Goal: Task Accomplishment & Management: Manage account settings

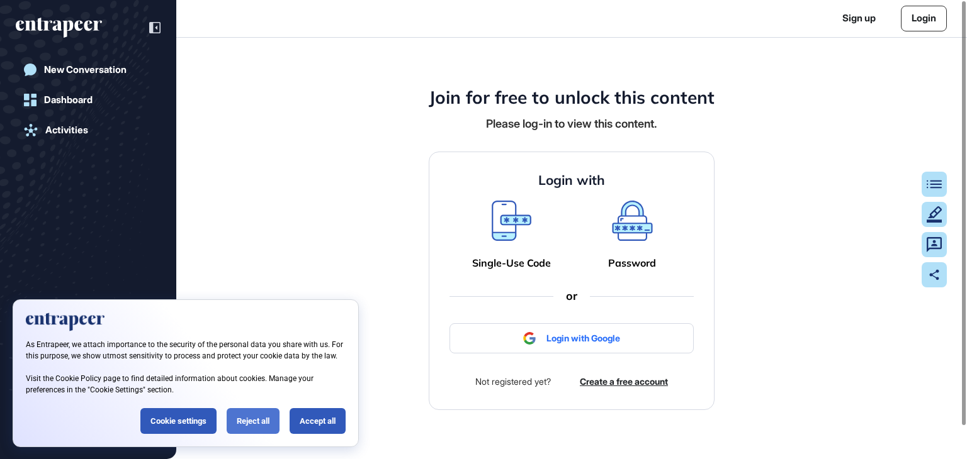
click at [254, 420] on div "Reject all" at bounding box center [253, 421] width 53 height 26
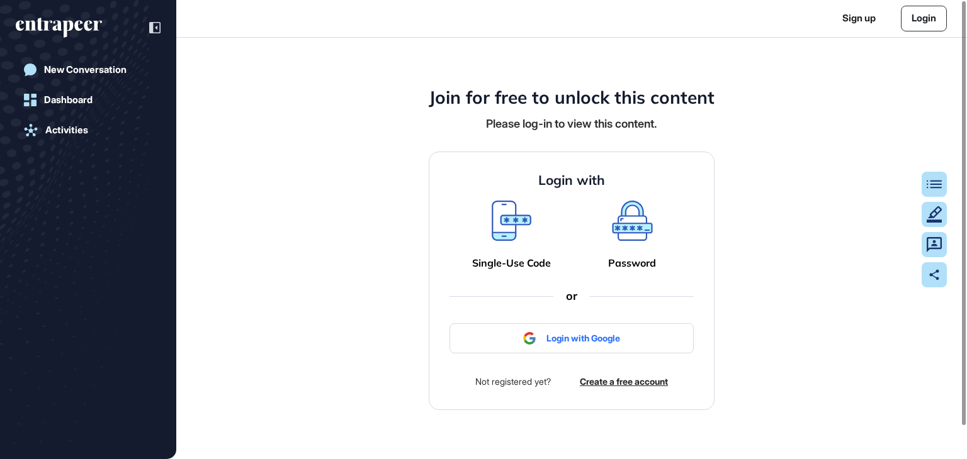
click at [921, 12] on link "Login" at bounding box center [924, 19] width 46 height 26
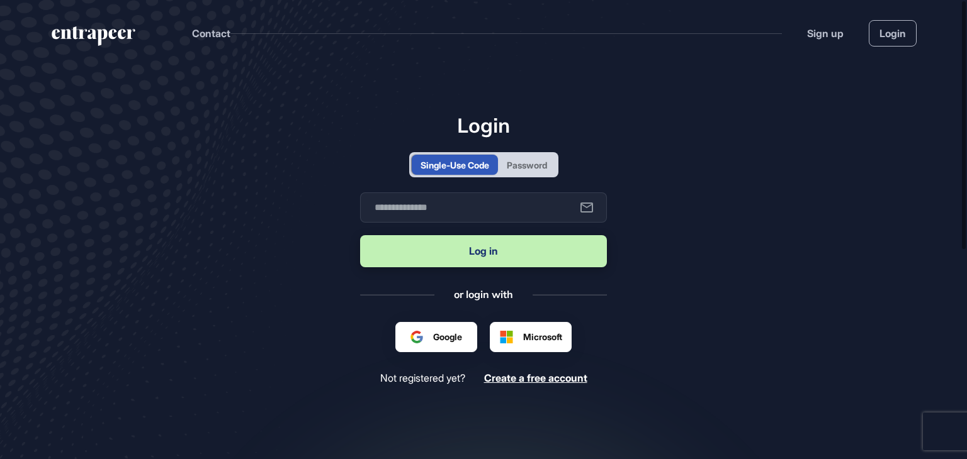
click at [526, 169] on div "Password" at bounding box center [527, 165] width 40 height 13
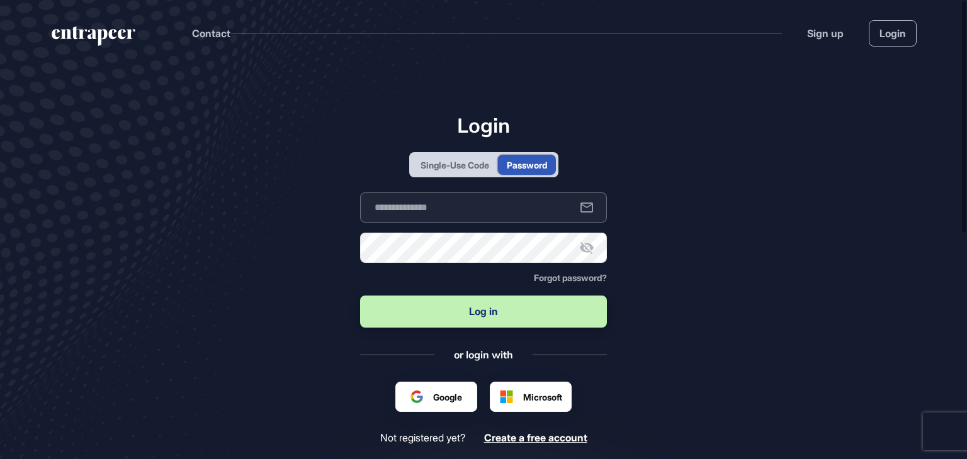
type input "**********"
click at [456, 305] on button "Log in" at bounding box center [483, 312] width 247 height 32
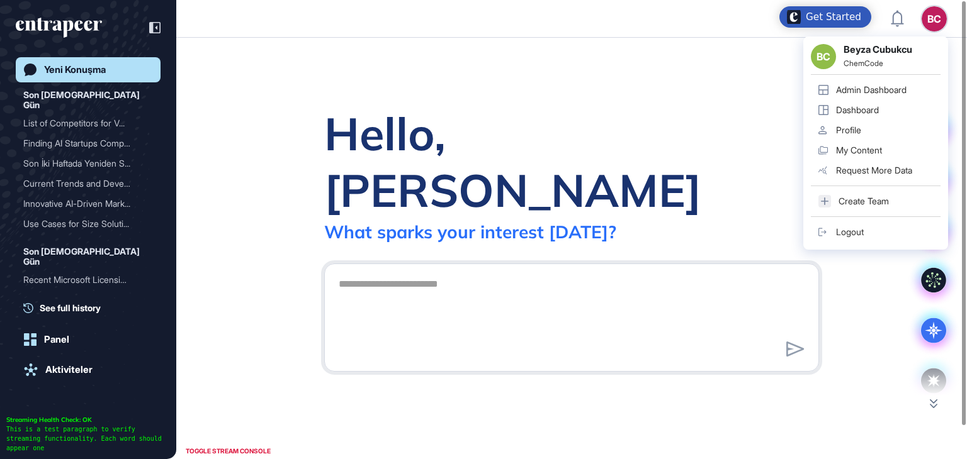
click at [945, 36] on div "BC Beyza Cubukcu ChemCode Admin Dashboard Dashboard Profile My Content Request …" at bounding box center [875, 142] width 145 height 213
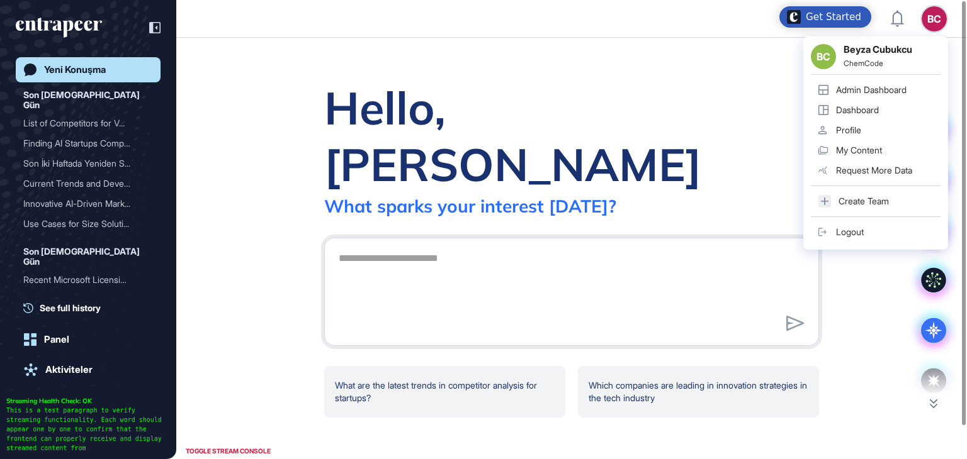
click at [858, 89] on div "Admin Dashboard" at bounding box center [871, 90] width 70 height 10
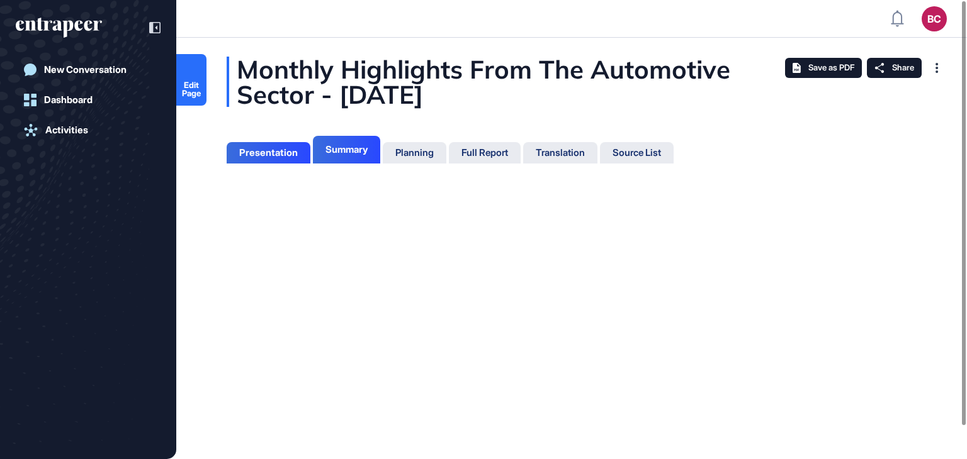
scroll to position [6, 0]
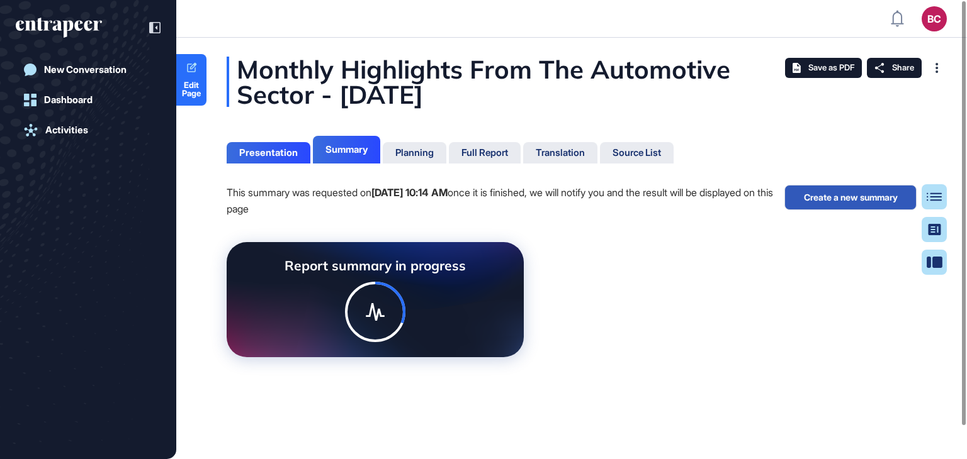
scroll to position [6, 0]
click at [493, 147] on div "Full Report" at bounding box center [484, 152] width 47 height 11
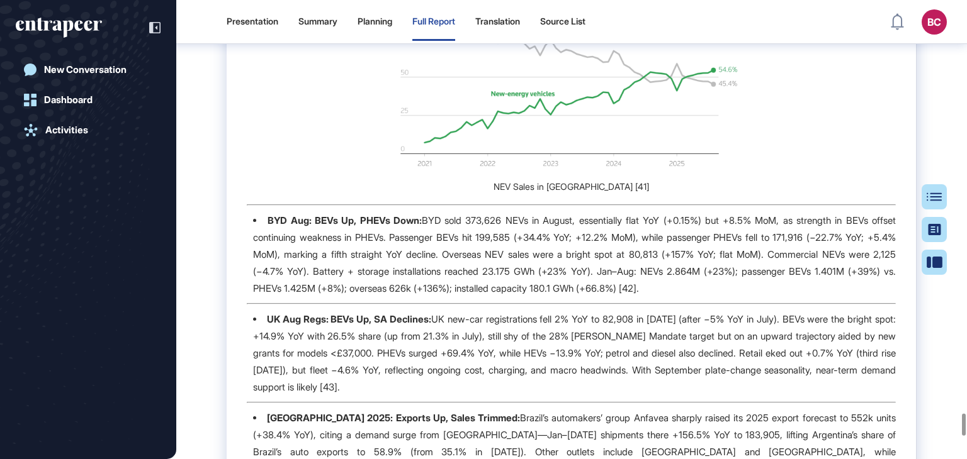
scroll to position [8516, 0]
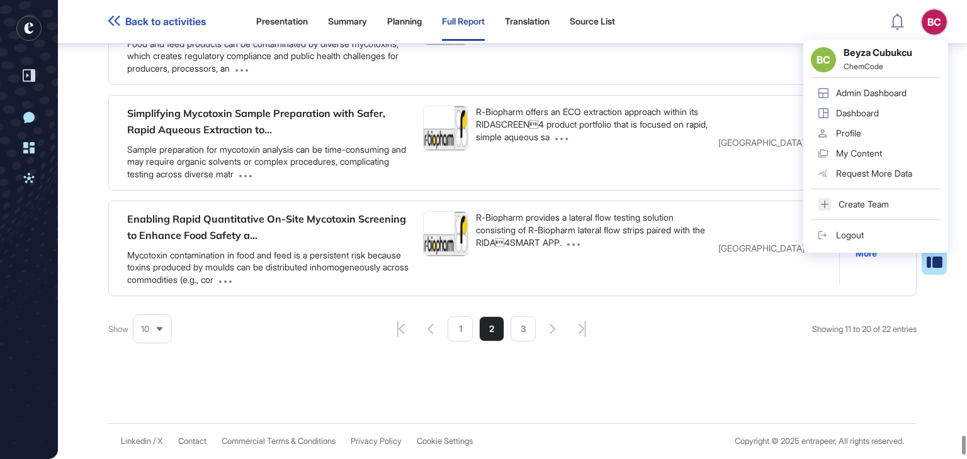
scroll to position [113839, 0]
drag, startPoint x: 685, startPoint y: 246, endPoint x: 678, endPoint y: 235, distance: 12.4
drag, startPoint x: 668, startPoint y: 240, endPoint x: 558, endPoint y: 254, distance: 111.0
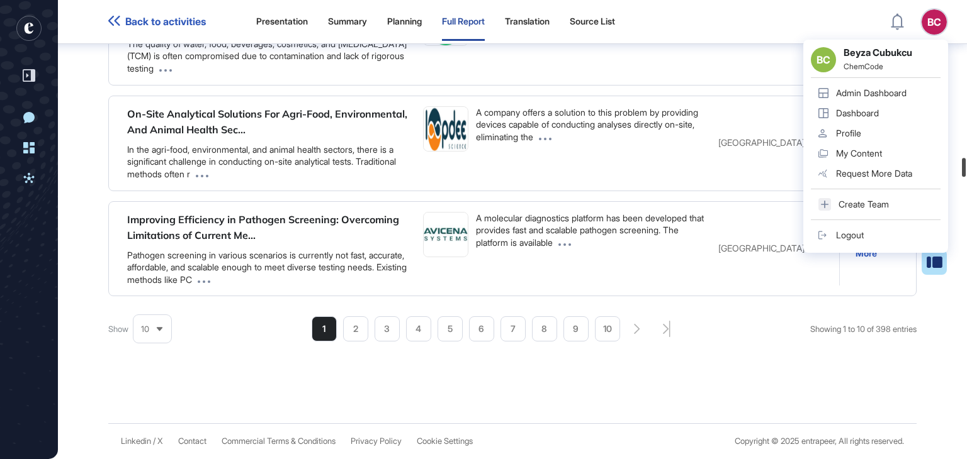
scroll to position [41123, 0]
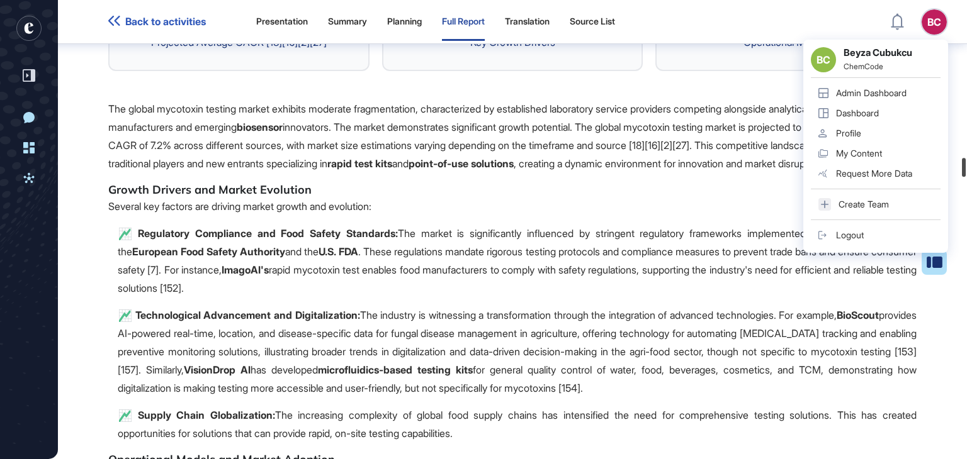
drag, startPoint x: 966, startPoint y: 420, endPoint x: 964, endPoint y: 30, distance: 390.2
click at [963, 158] on div at bounding box center [964, 167] width 4 height 19
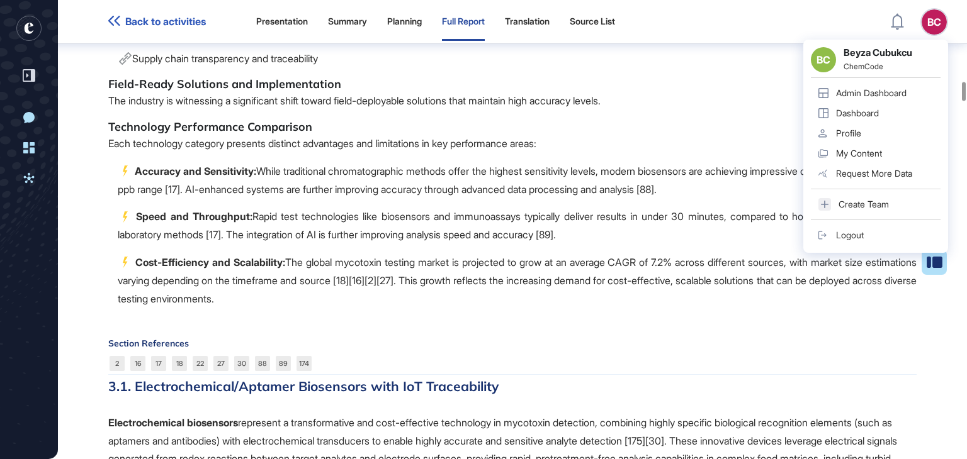
scroll to position [21189, 0]
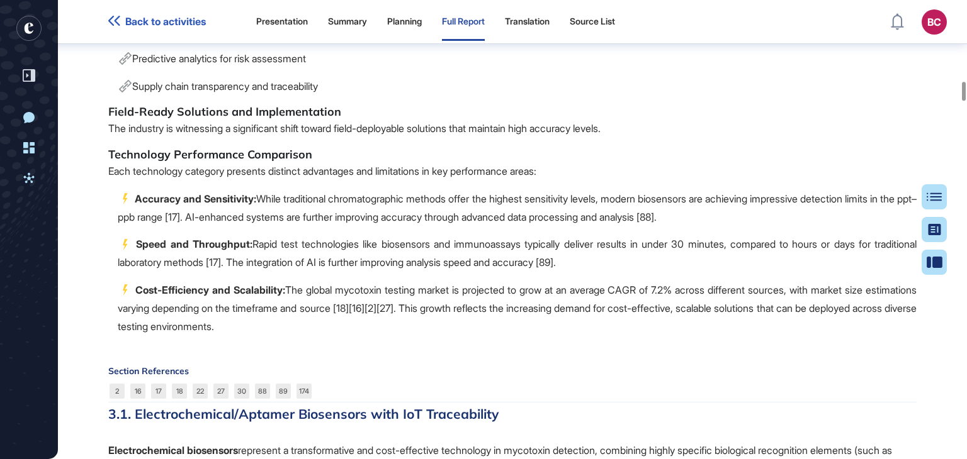
click at [966, 0] on html "Back to activities Presentation Summary Planning Full Report Translation Source…" at bounding box center [483, 229] width 967 height 459
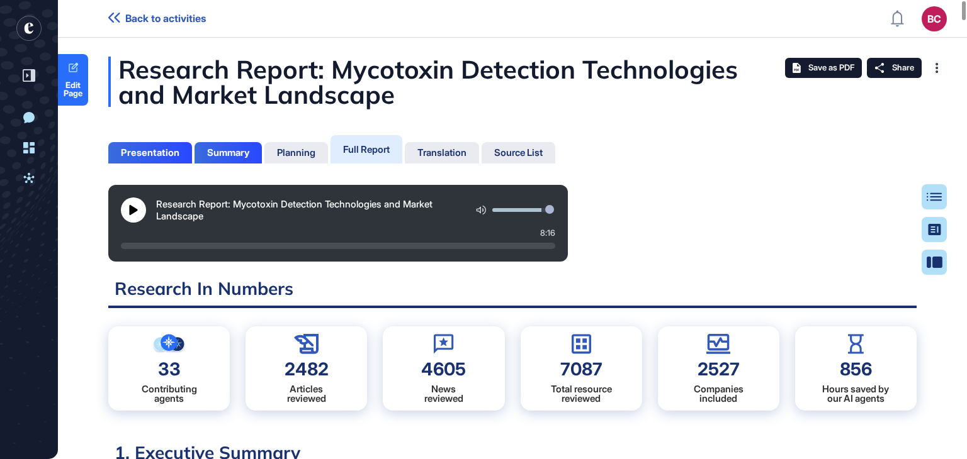
scroll to position [0, 0]
click at [72, 78] on link "Edit Page" at bounding box center [73, 80] width 30 height 52
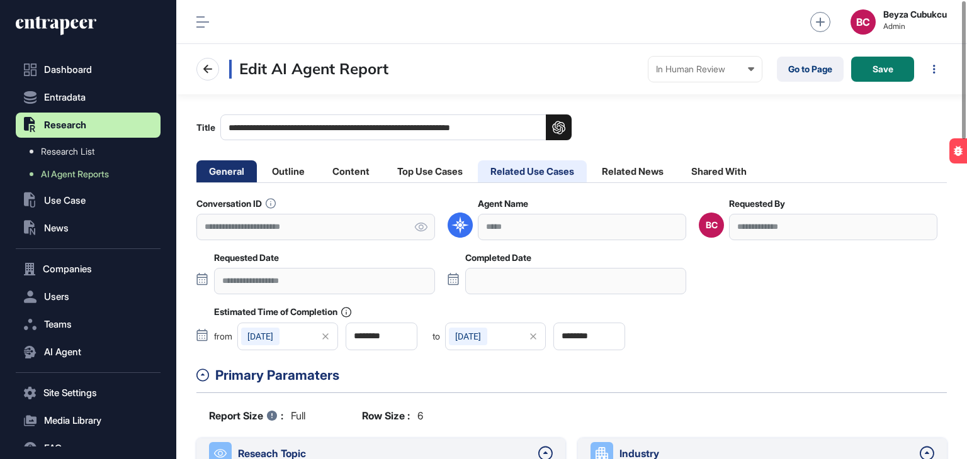
click at [514, 177] on li "Related Use Cases" at bounding box center [532, 171] width 109 height 22
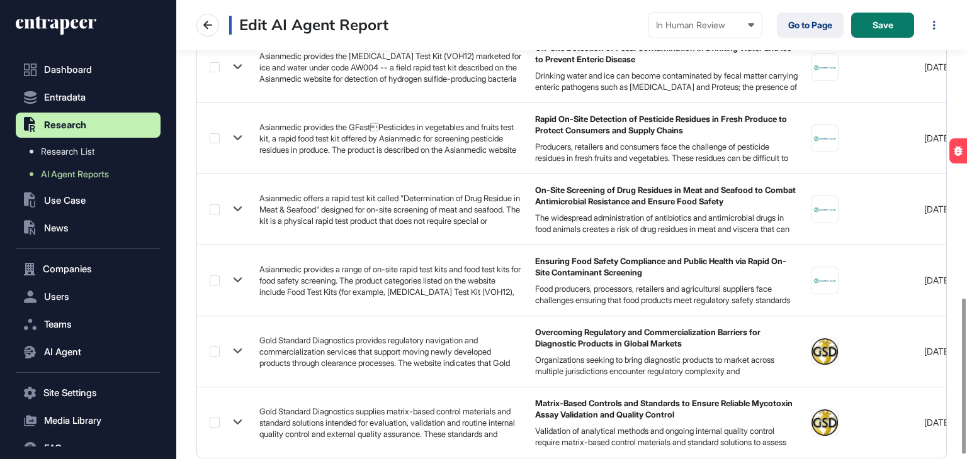
scroll to position [894, 0]
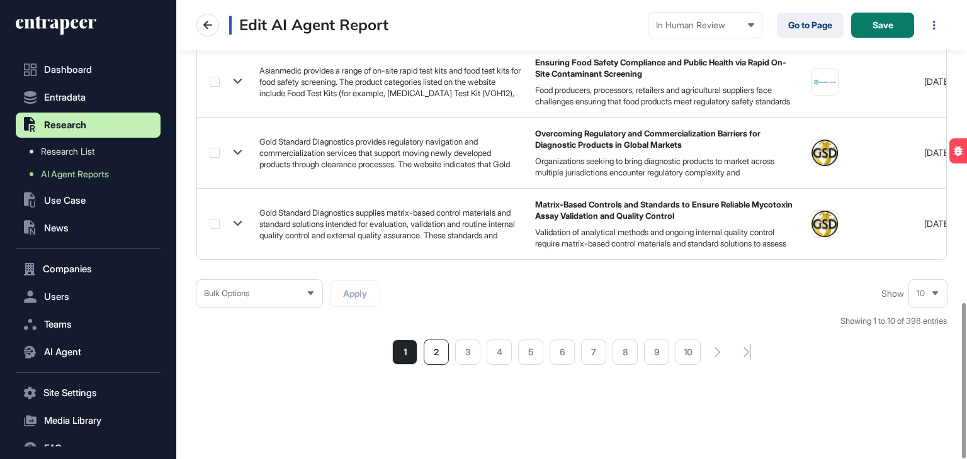
click at [435, 348] on li "2" at bounding box center [436, 352] width 25 height 25
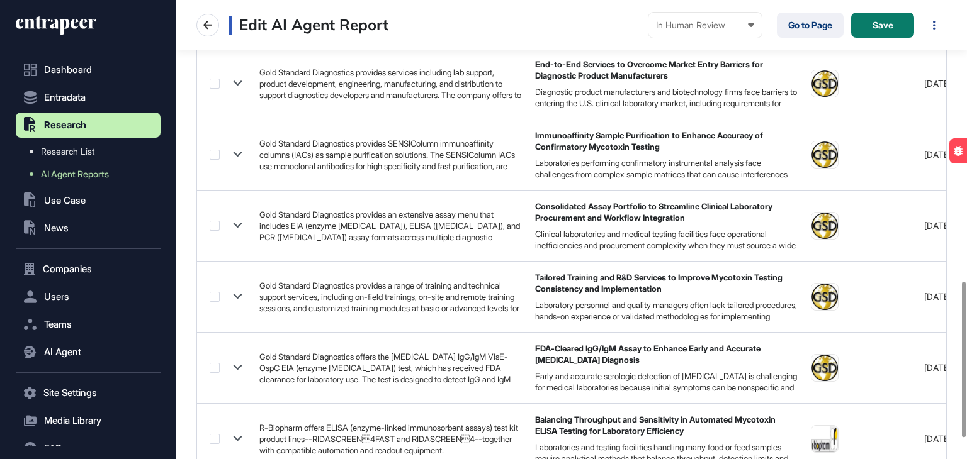
scroll to position [865, 0]
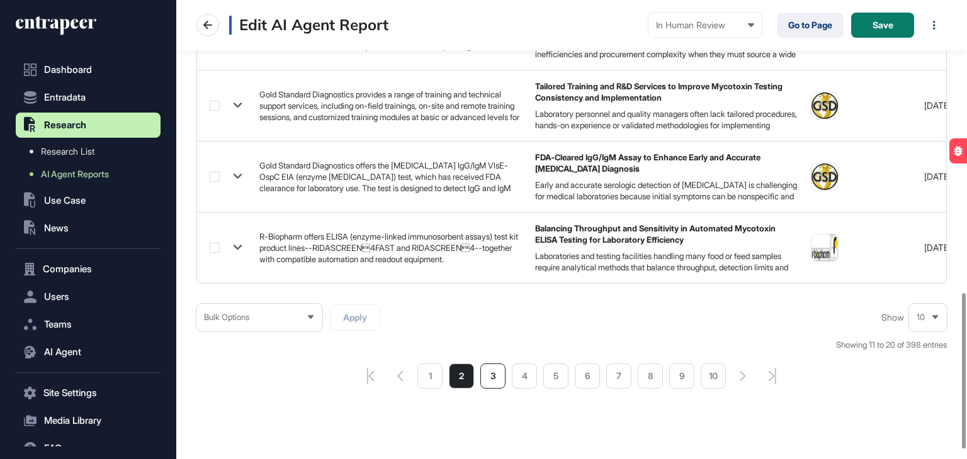
click at [486, 383] on li "3" at bounding box center [492, 376] width 25 height 25
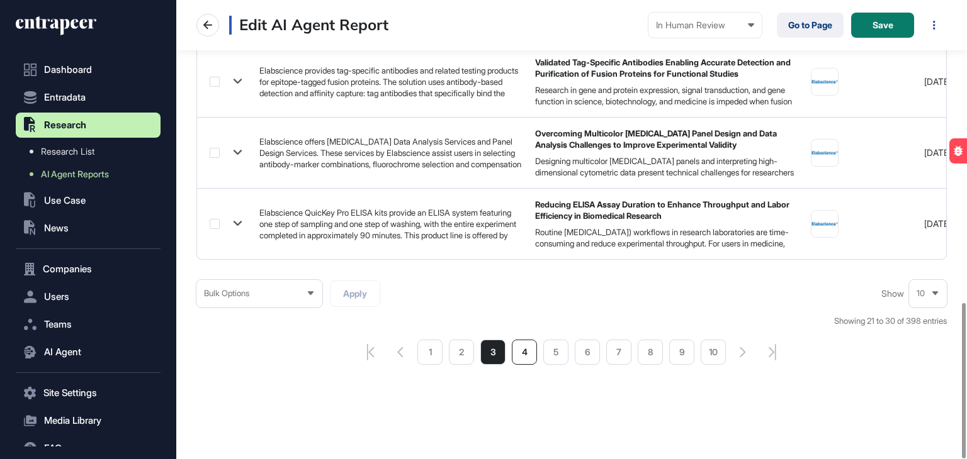
scroll to position [894, 0]
click at [527, 348] on li "4" at bounding box center [524, 352] width 25 height 25
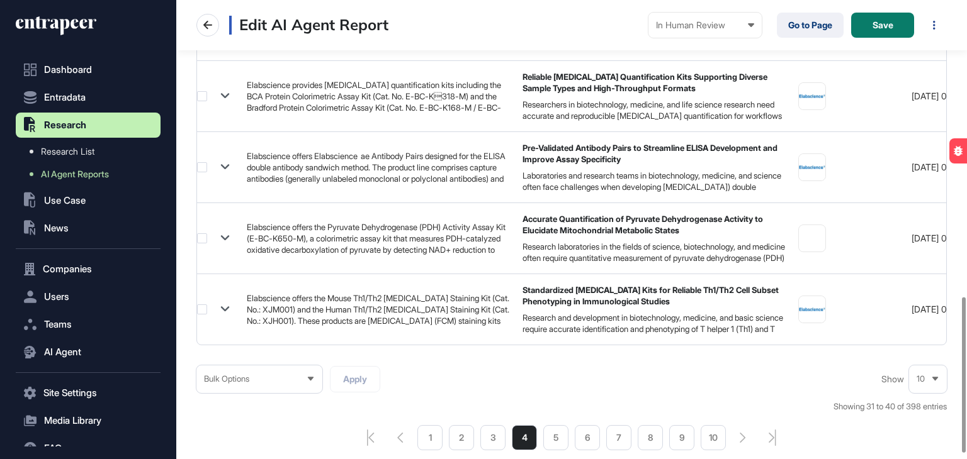
scroll to position [894, 0]
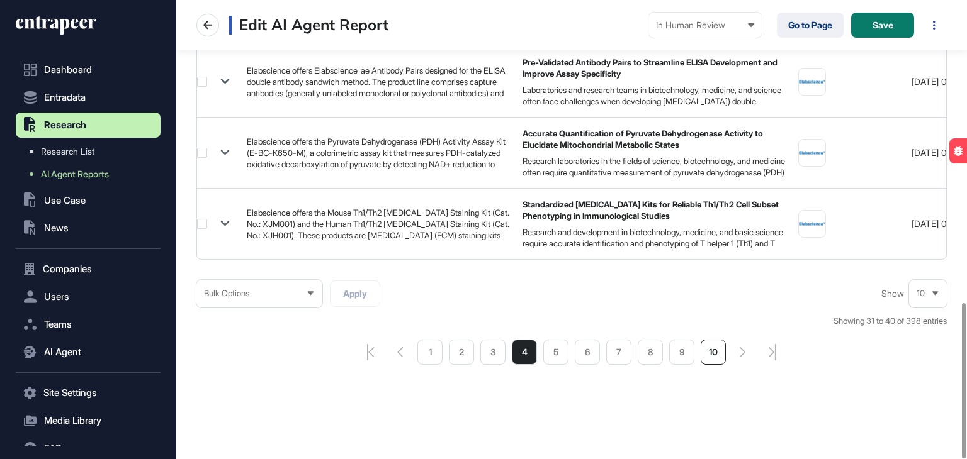
click at [715, 359] on li "10" at bounding box center [712, 352] width 25 height 25
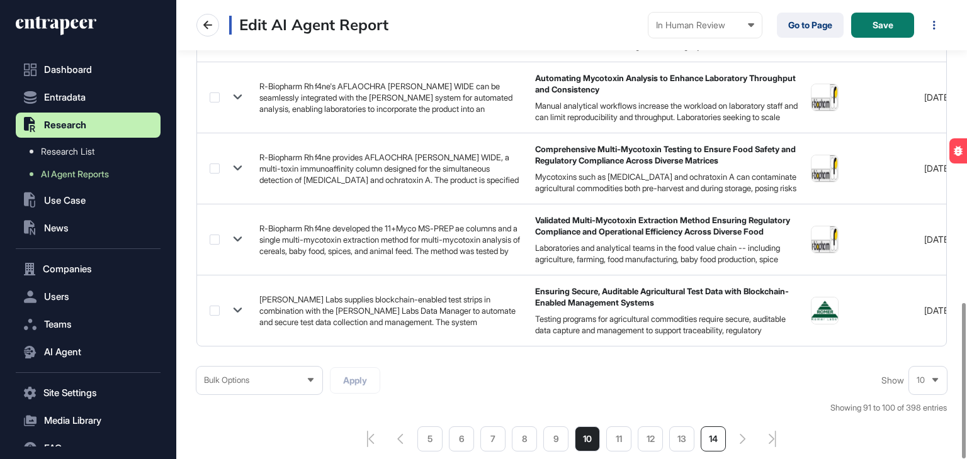
scroll to position [894, 0]
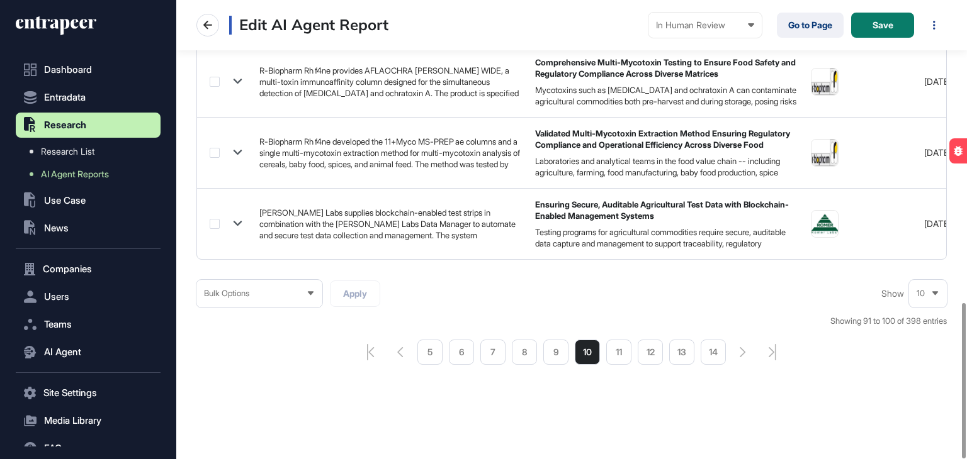
click at [935, 292] on icon at bounding box center [935, 294] width 6 height 4
click at [931, 270] on li "100" at bounding box center [927, 271] width 30 height 25
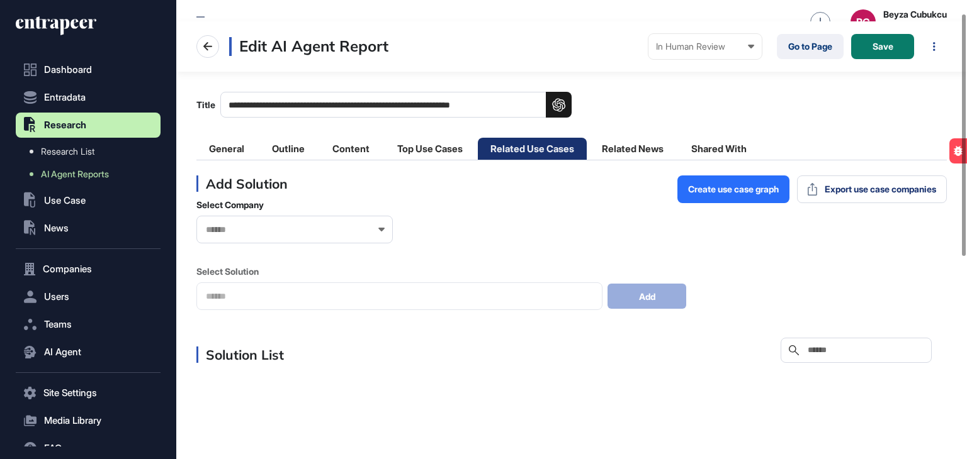
scroll to position [21, 0]
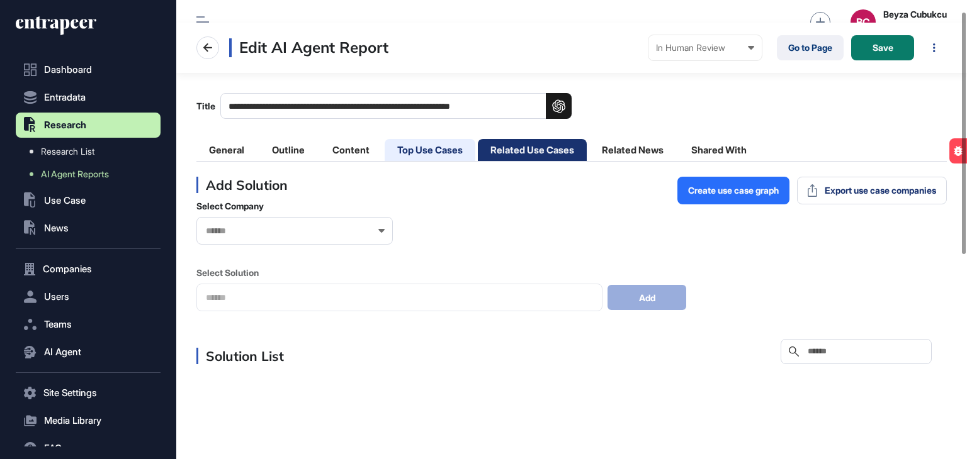
click at [421, 152] on li "Top Use Cases" at bounding box center [430, 150] width 91 height 22
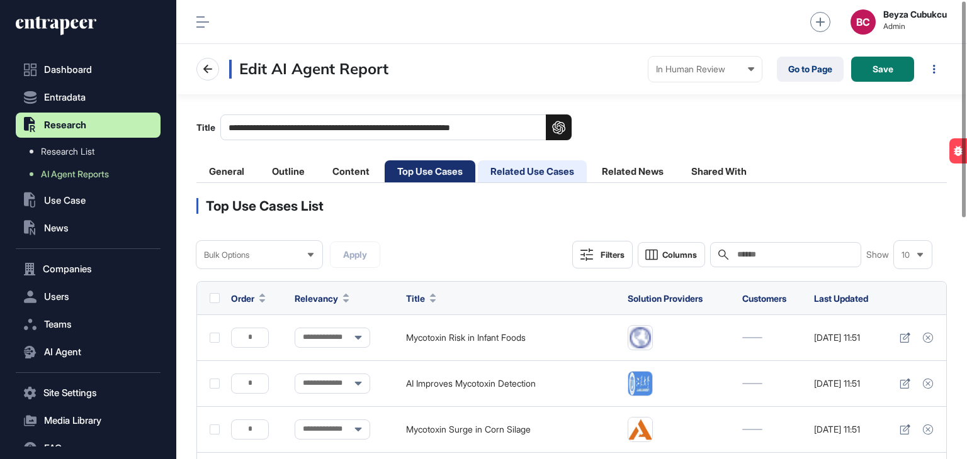
click at [529, 162] on li "Related Use Cases" at bounding box center [532, 171] width 109 height 22
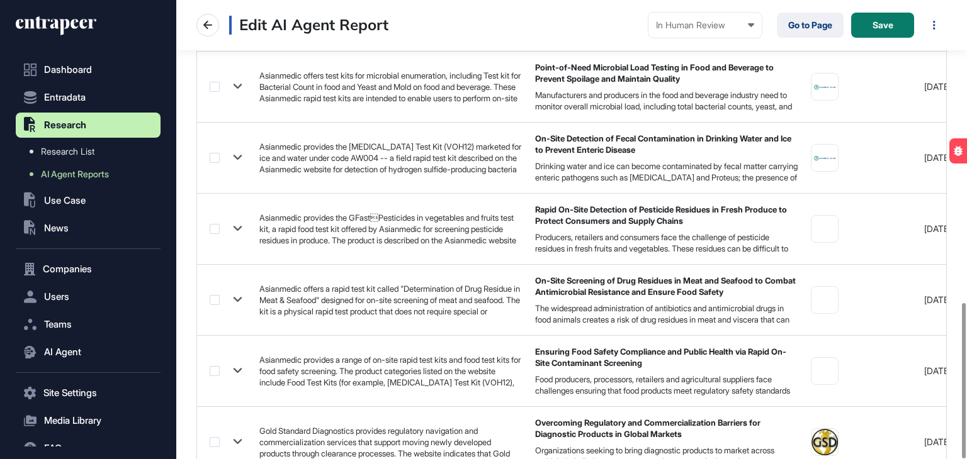
scroll to position [894, 0]
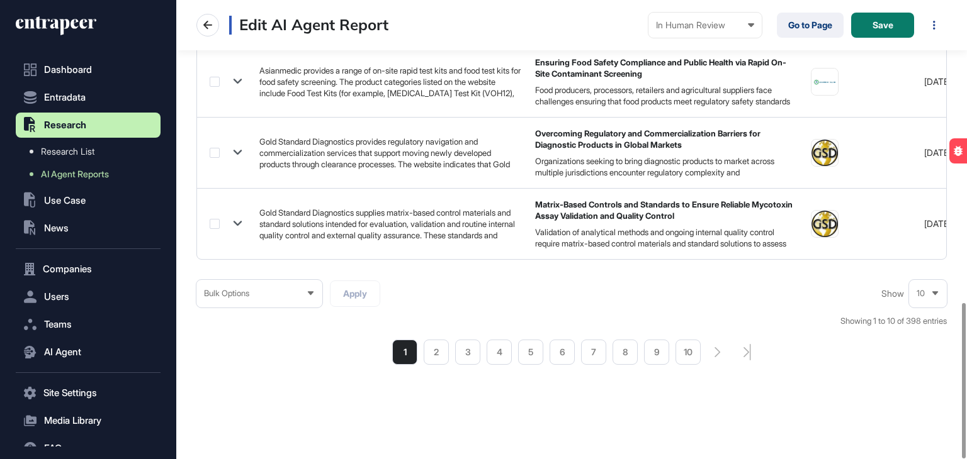
click at [917, 286] on div "10" at bounding box center [928, 293] width 38 height 25
click at [925, 272] on li "100" at bounding box center [927, 271] width 30 height 25
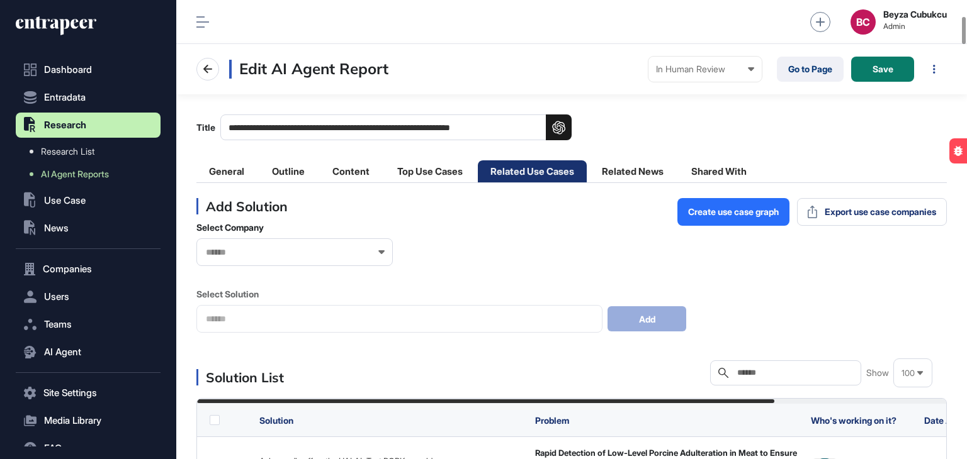
scroll to position [267, 0]
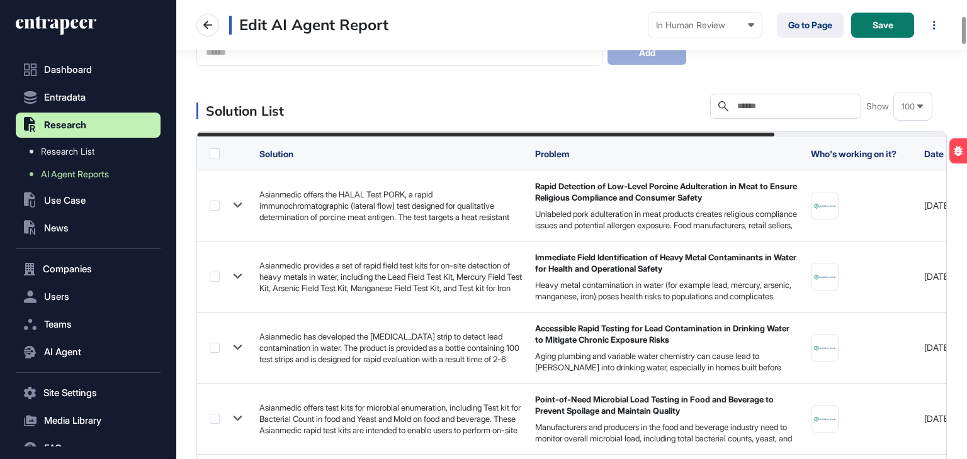
click at [216, 155] on label at bounding box center [215, 154] width 10 height 10
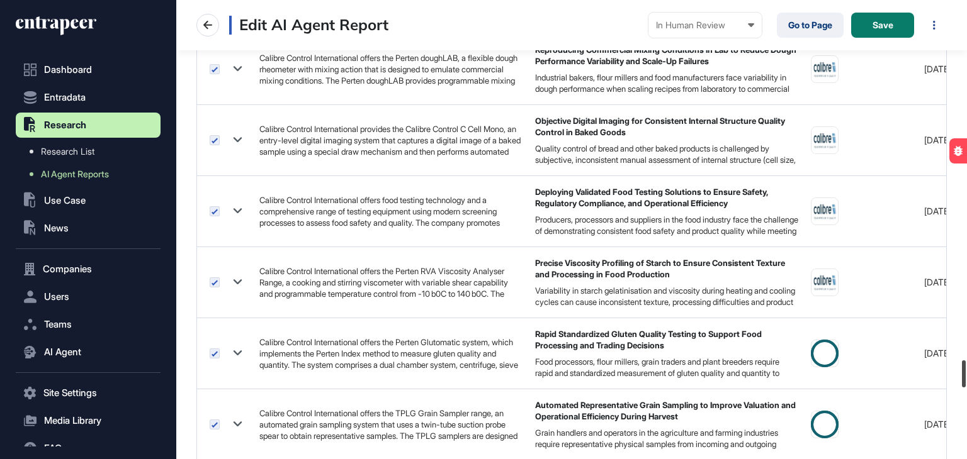
drag, startPoint x: 963, startPoint y: 31, endPoint x: 958, endPoint y: 460, distance: 429.2
click at [958, 459] on html "**********" at bounding box center [483, 229] width 967 height 459
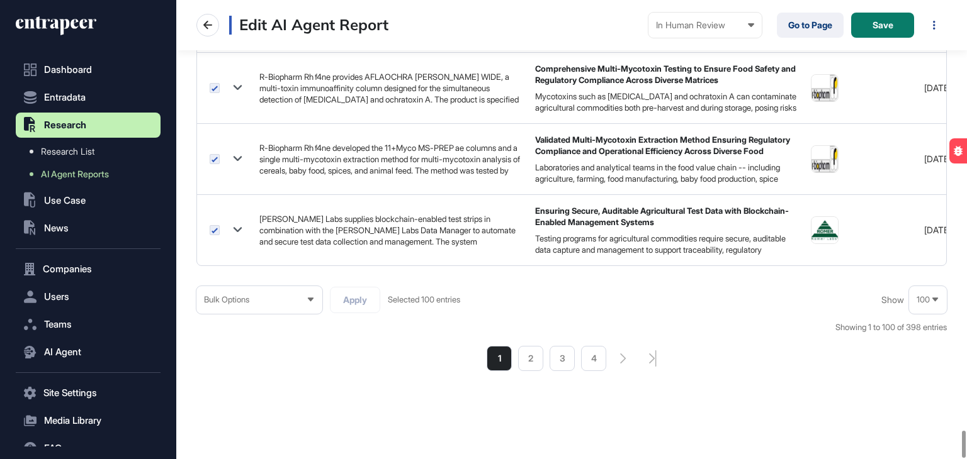
click at [266, 298] on div "Bulk Options" at bounding box center [259, 300] width 126 height 25
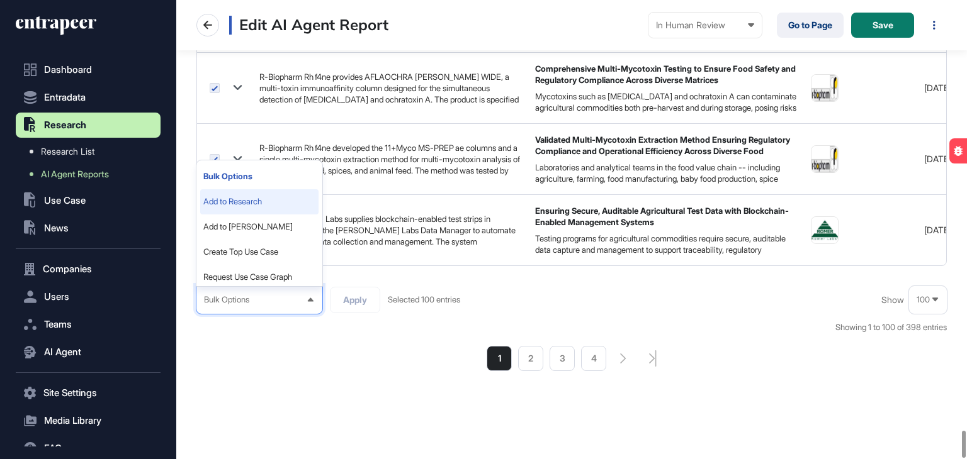
click at [260, 198] on li "Add to Research" at bounding box center [259, 201] width 118 height 25
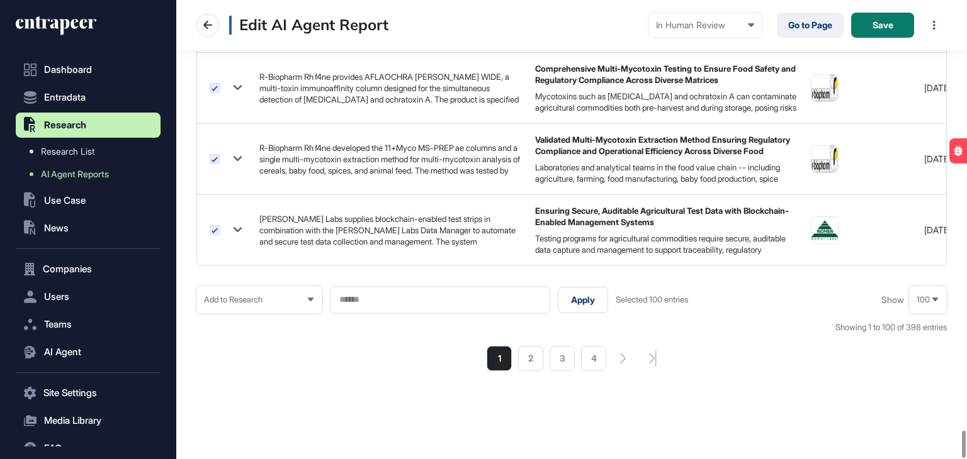
click at [408, 295] on input "text" at bounding box center [440, 300] width 204 height 11
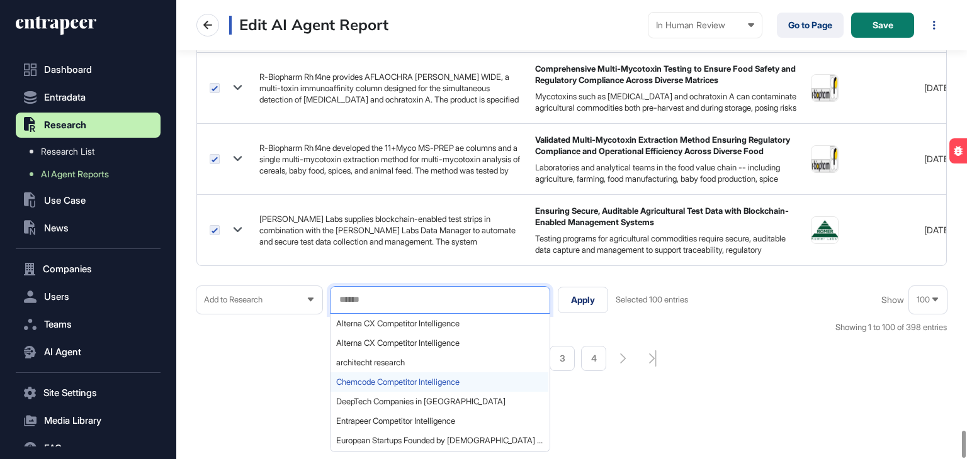
click at [425, 378] on span "Chemcode Competitor Intelligence" at bounding box center [439, 382] width 206 height 9
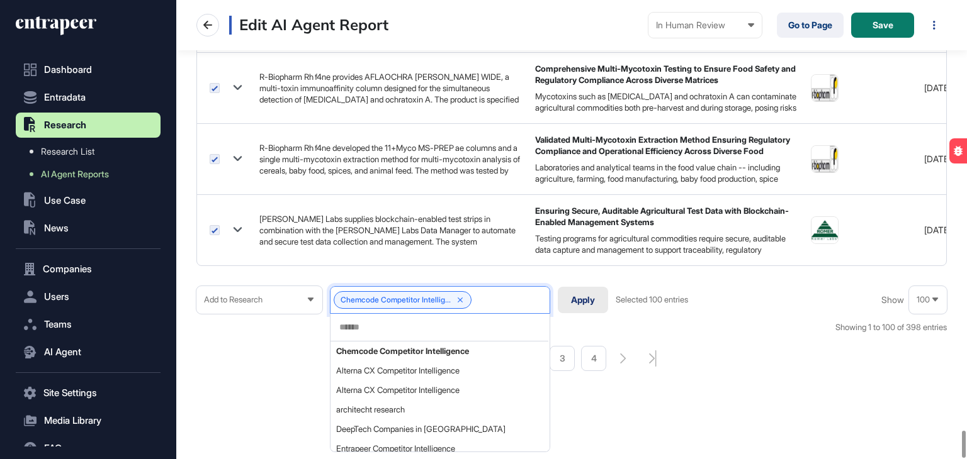
click at [578, 294] on button "Apply" at bounding box center [583, 300] width 50 height 26
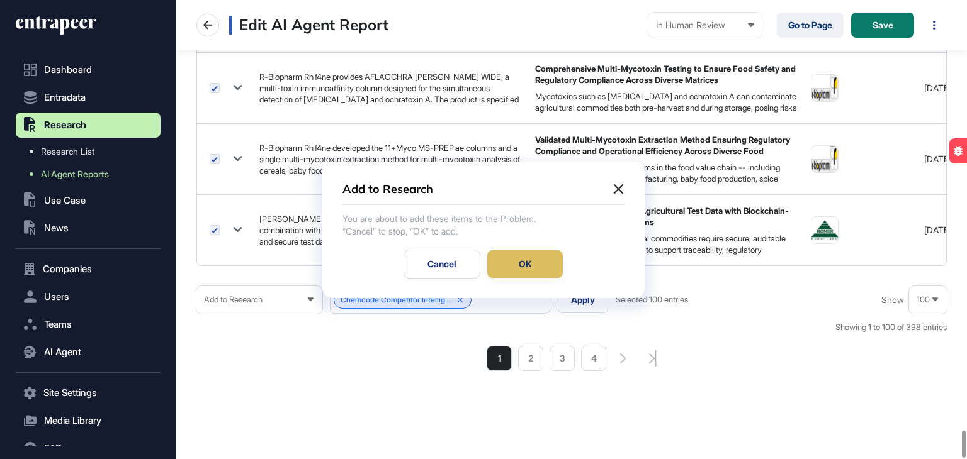
click at [508, 264] on div "OK" at bounding box center [525, 264] width 76 height 28
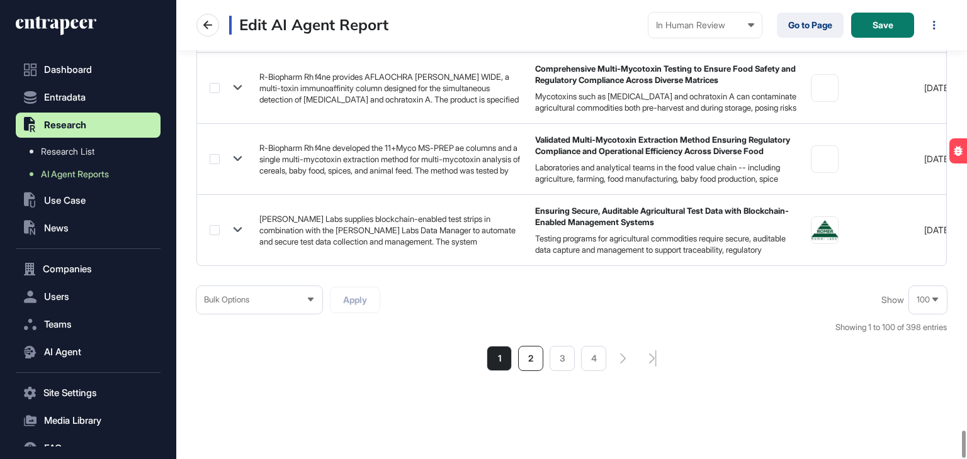
click at [535, 348] on li "2" at bounding box center [530, 358] width 25 height 25
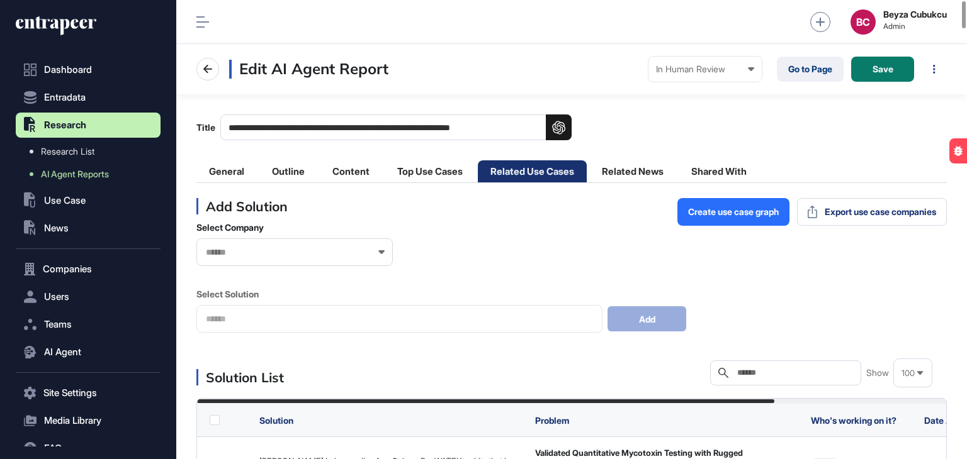
click at [218, 419] on label at bounding box center [215, 420] width 10 height 10
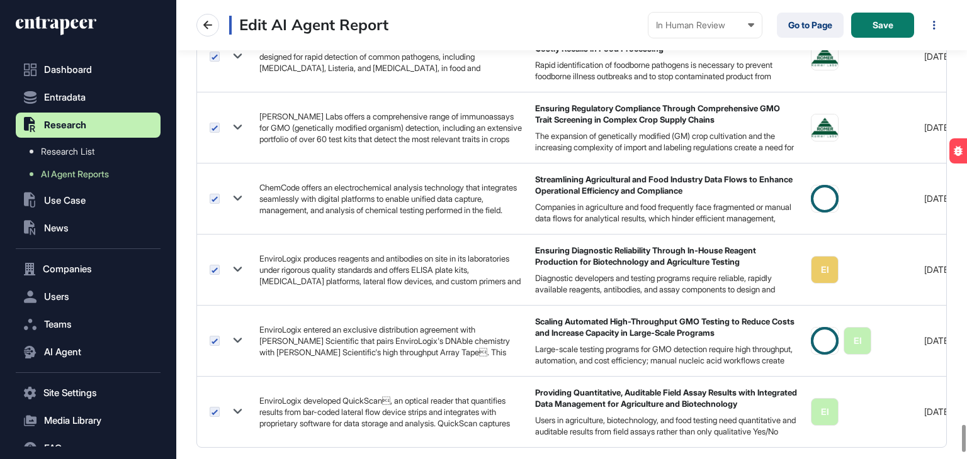
scroll to position [7282, 0]
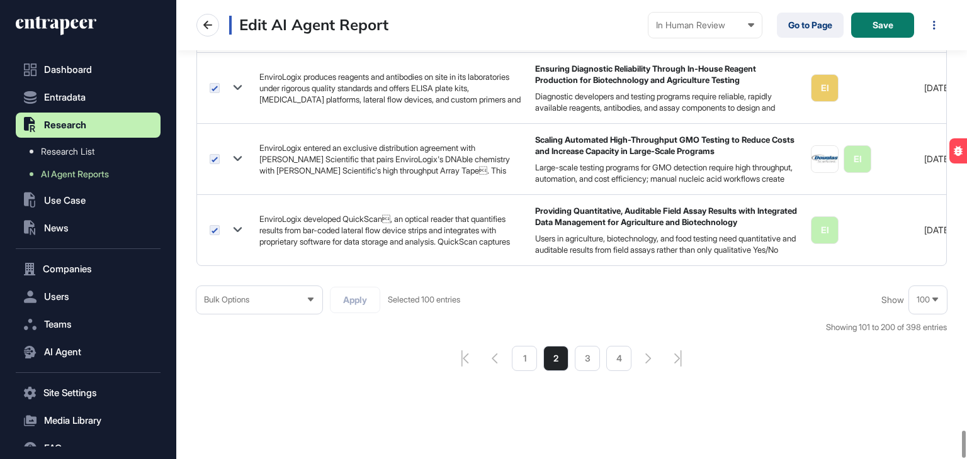
click at [293, 303] on div "Bulk Options" at bounding box center [259, 300] width 126 height 25
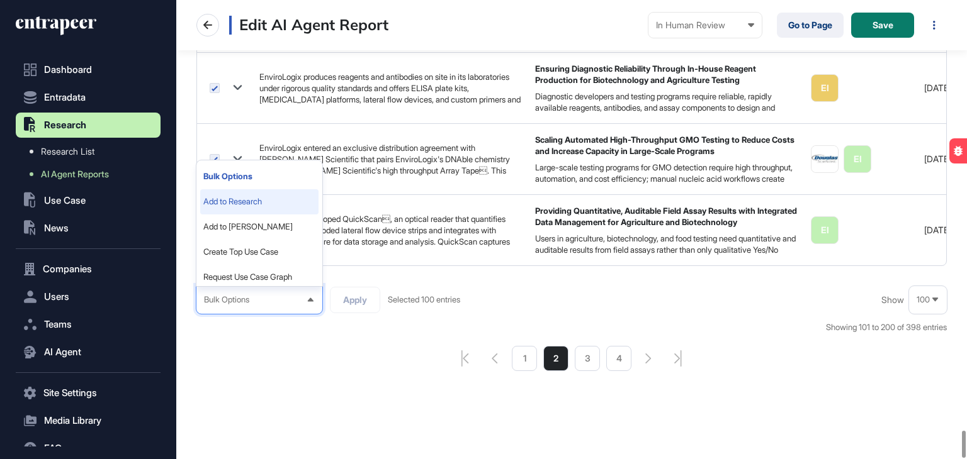
click at [258, 195] on li "Add to Research" at bounding box center [259, 201] width 118 height 25
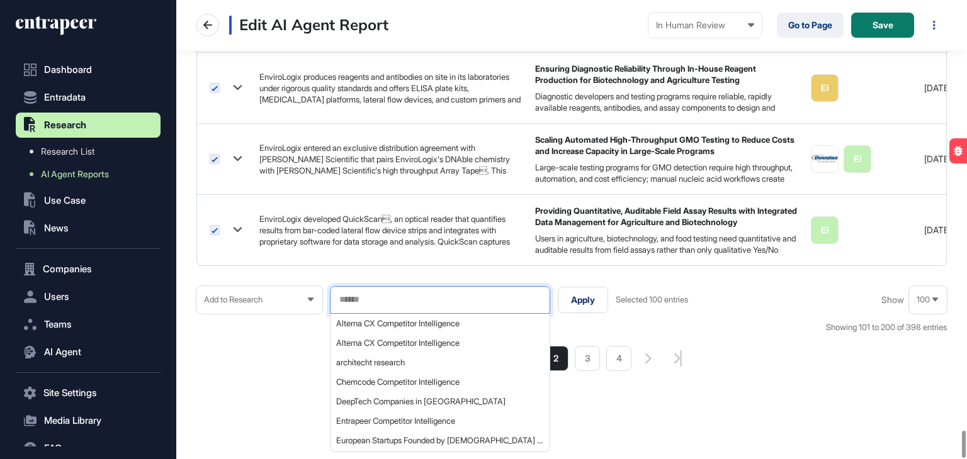
click at [374, 296] on input "text" at bounding box center [440, 300] width 204 height 11
click at [423, 378] on span "Chemcode Competitor Intelligence" at bounding box center [439, 382] width 206 height 9
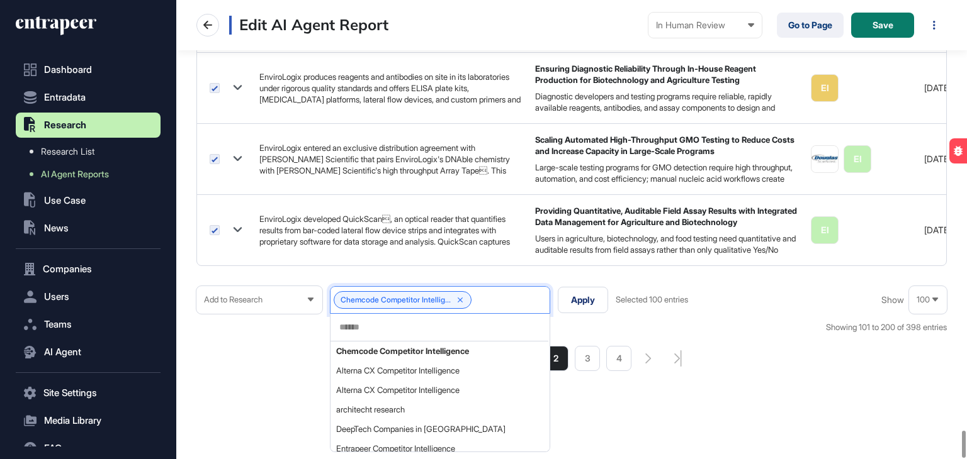
click at [598, 316] on div "Add to Research Chemcode Competitor Intellig... Chemcode Competitor Intelligenc…" at bounding box center [571, 329] width 750 height 86
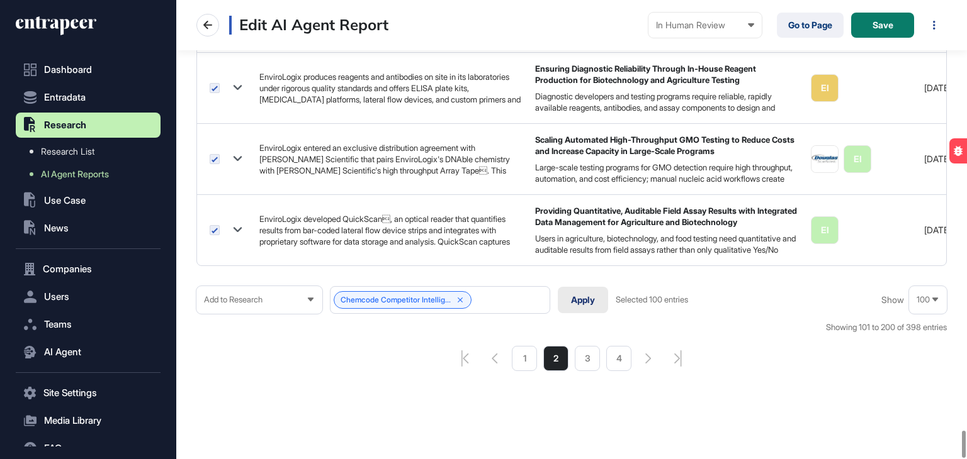
click at [589, 291] on button "Apply" at bounding box center [583, 300] width 50 height 26
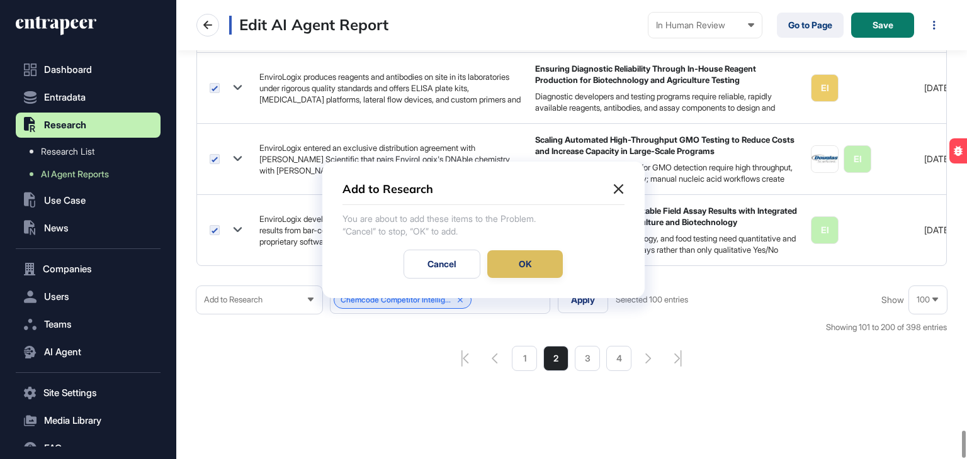
click at [539, 266] on div "OK" at bounding box center [525, 264] width 76 height 28
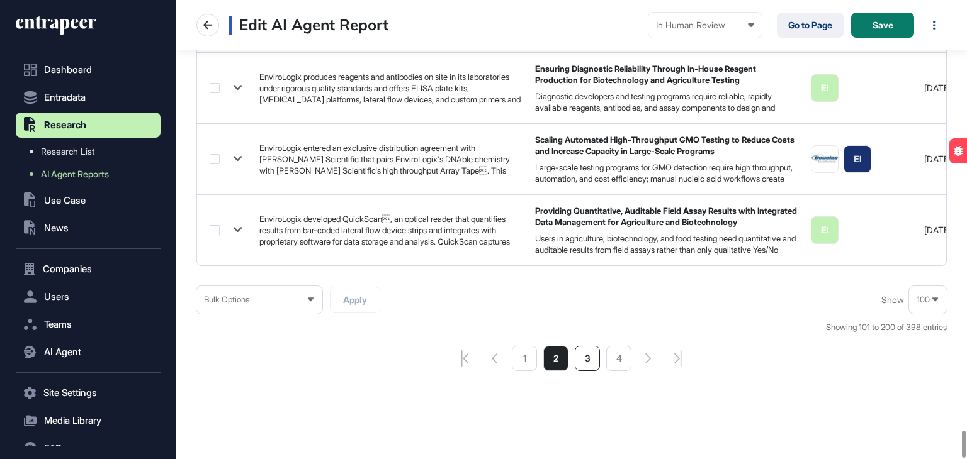
click at [587, 347] on li "3" at bounding box center [587, 358] width 25 height 25
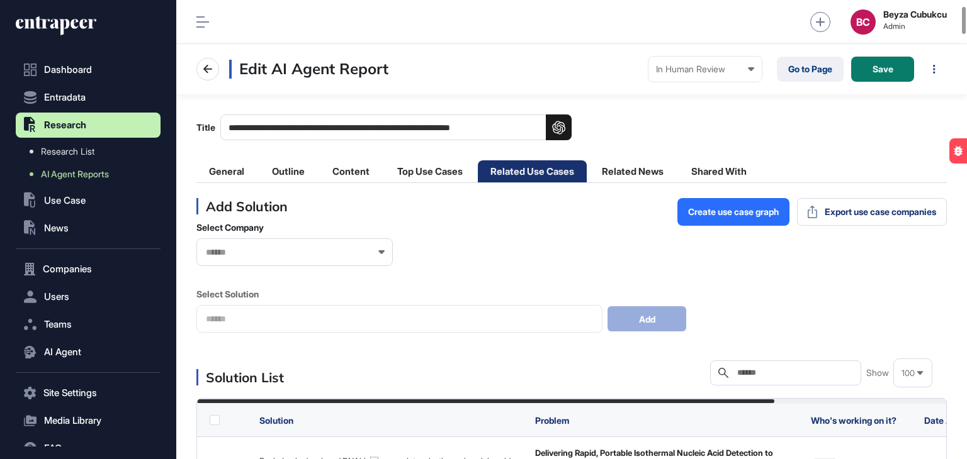
scroll to position [96, 0]
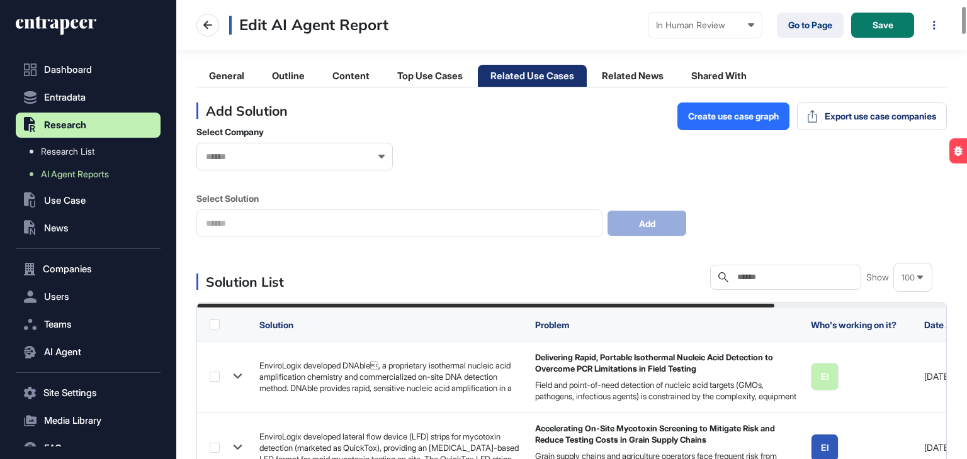
click at [214, 326] on label at bounding box center [215, 325] width 10 height 10
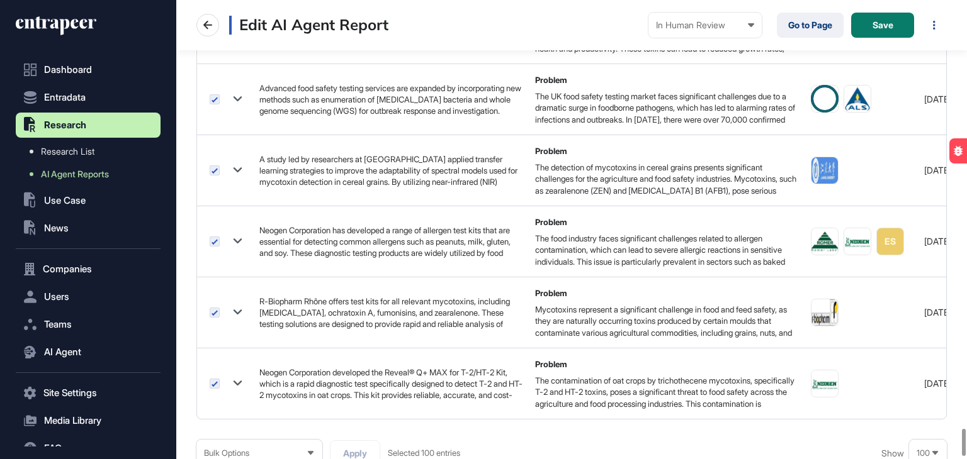
scroll to position [7282, 0]
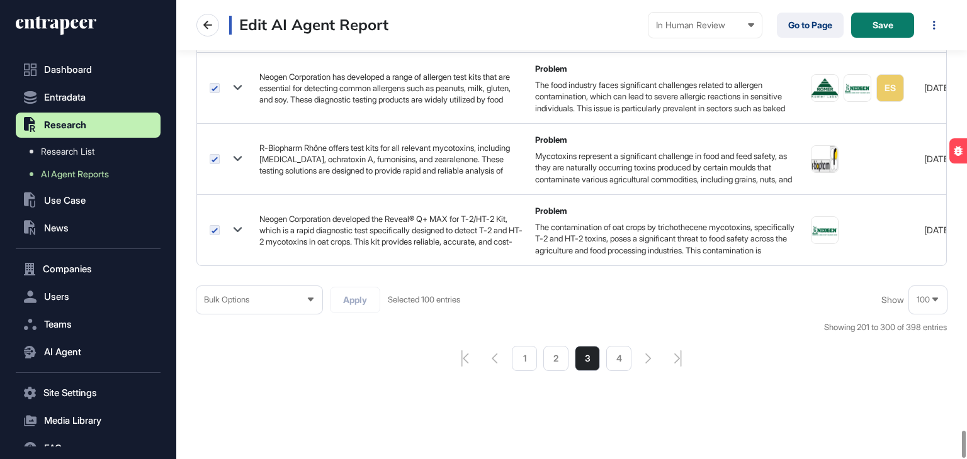
click at [280, 295] on div "Bulk Options" at bounding box center [259, 300] width 126 height 25
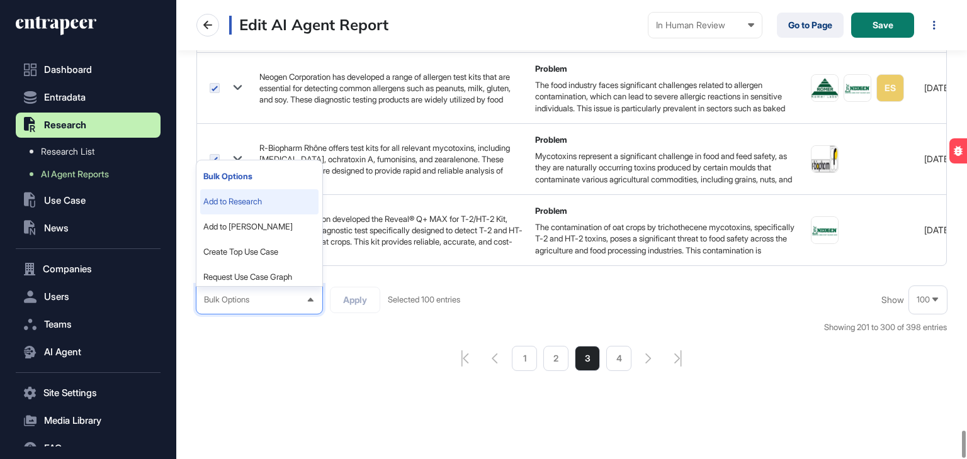
click at [249, 195] on li "Add to Research" at bounding box center [259, 201] width 118 height 25
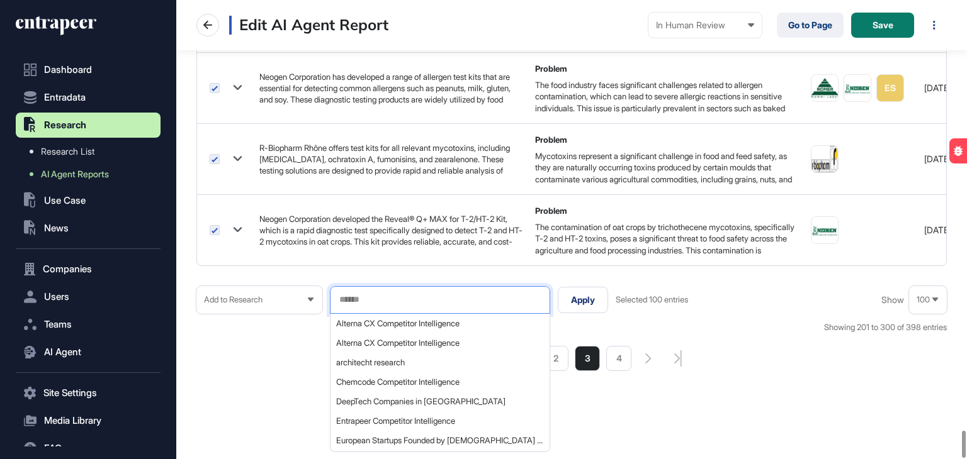
click at [447, 295] on input "text" at bounding box center [440, 300] width 204 height 11
click at [405, 378] on span "Chemcode Competitor Intelligence" at bounding box center [439, 382] width 206 height 9
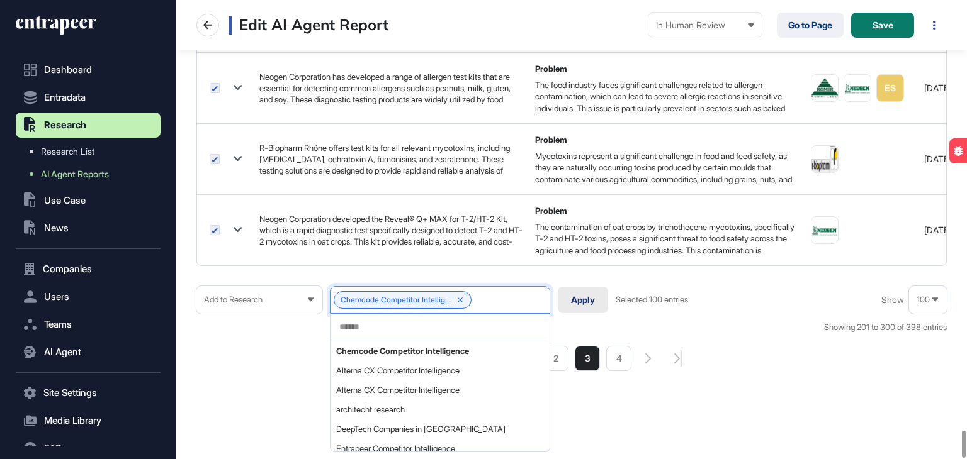
click at [592, 293] on button "Apply" at bounding box center [583, 300] width 50 height 26
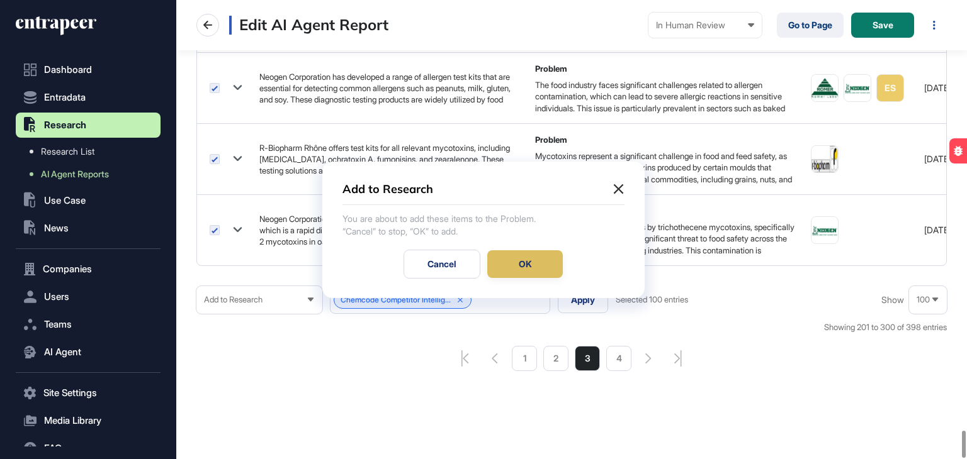
click at [546, 267] on div "OK" at bounding box center [525, 264] width 76 height 28
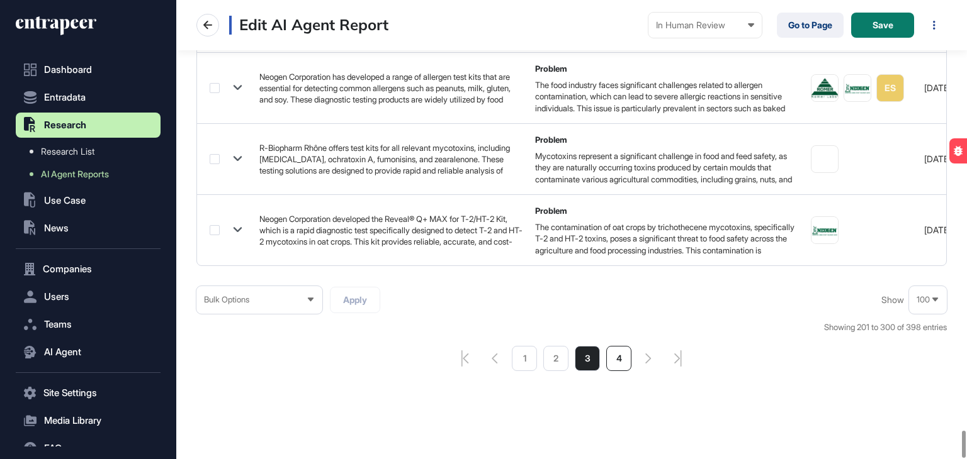
click at [616, 353] on li "4" at bounding box center [618, 358] width 25 height 25
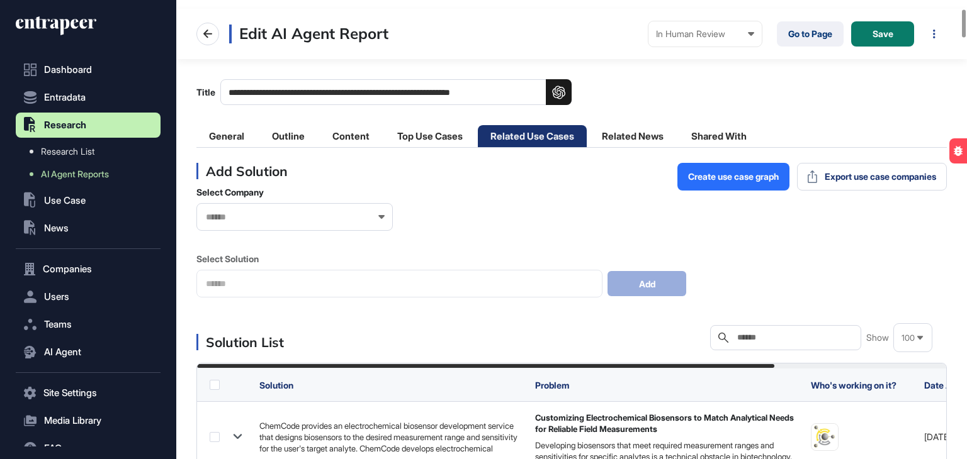
scroll to position [140, 0]
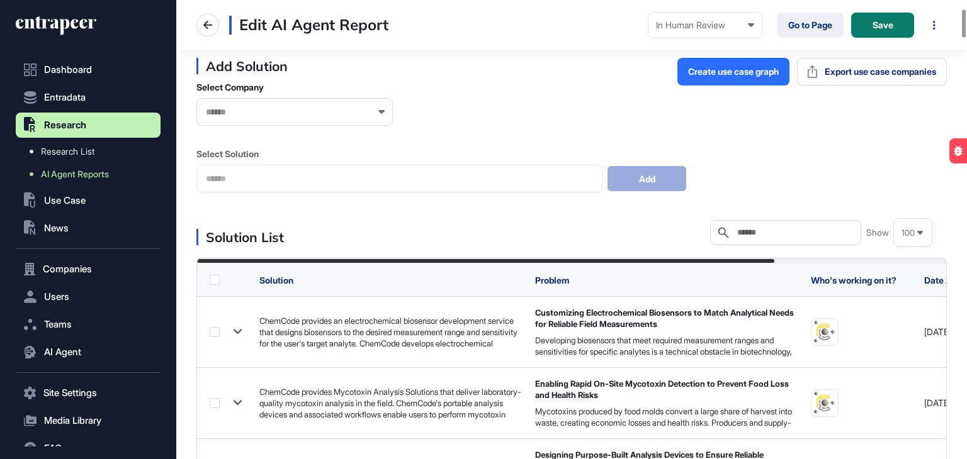
click at [216, 282] on label at bounding box center [215, 280] width 10 height 10
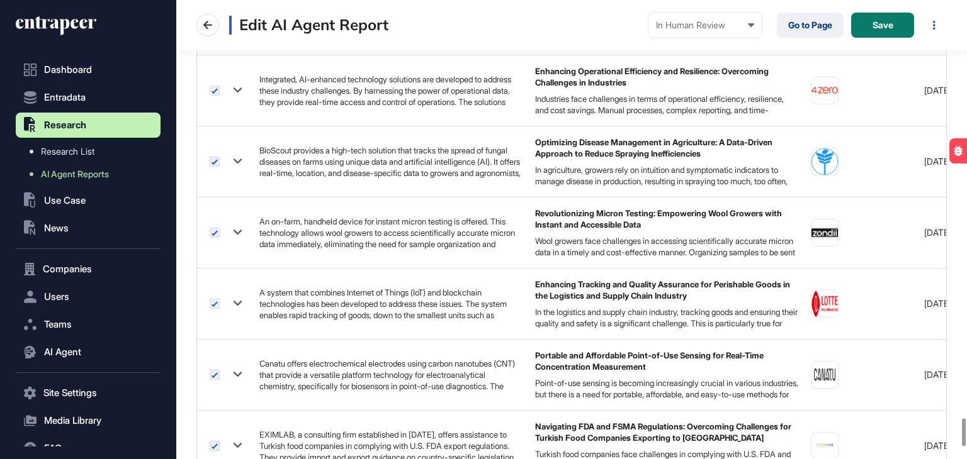
scroll to position [7129, 0]
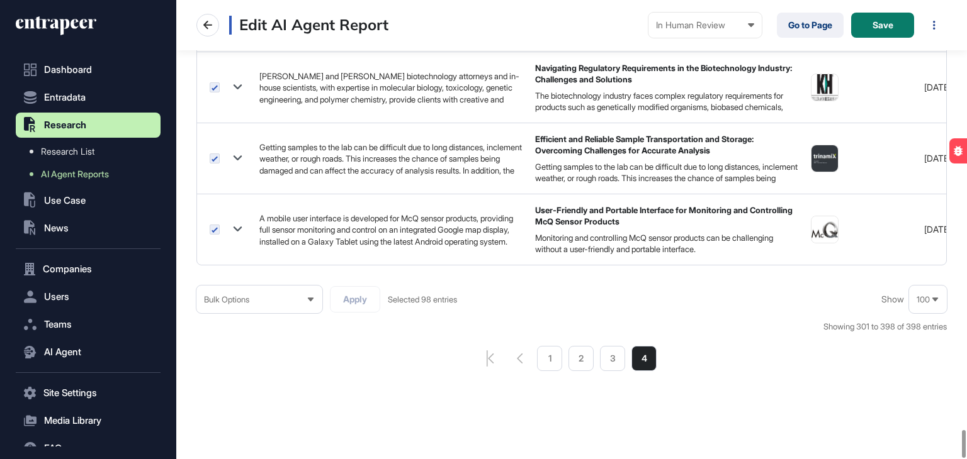
click at [298, 297] on div "Bulk Options" at bounding box center [259, 300] width 126 height 25
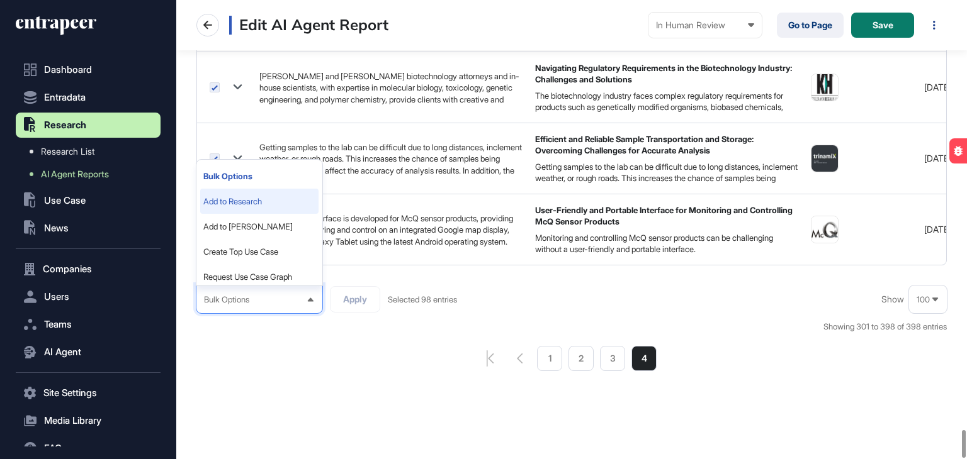
click at [244, 189] on li "Add to Research" at bounding box center [259, 201] width 118 height 25
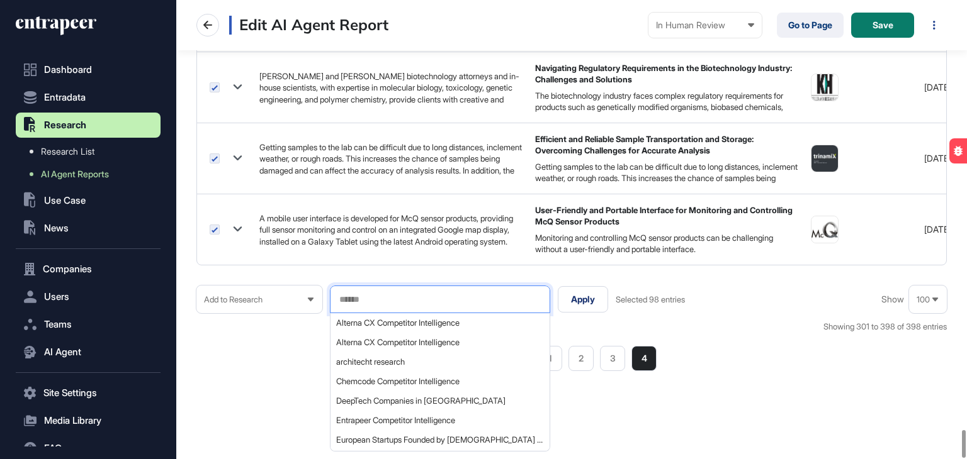
click at [413, 295] on input "text" at bounding box center [440, 300] width 204 height 11
click at [403, 379] on span "Chemcode Competitor Intelligence" at bounding box center [439, 381] width 206 height 9
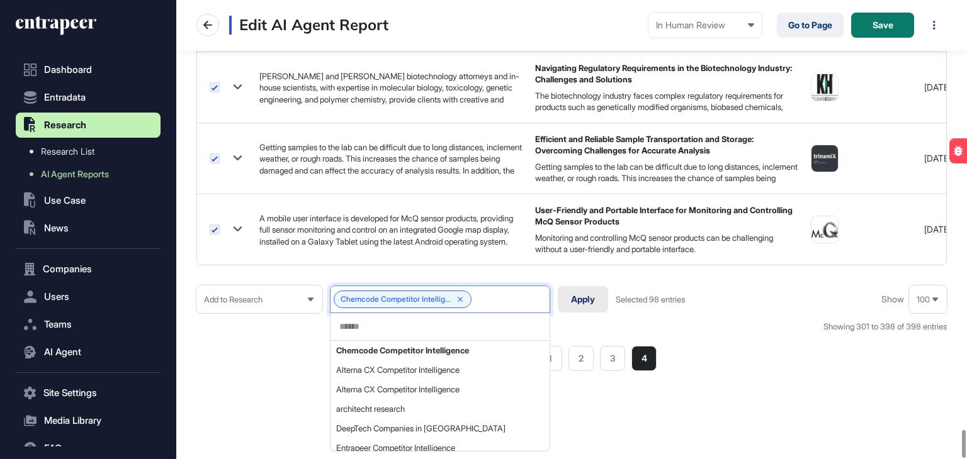
click at [590, 294] on button "Apply" at bounding box center [583, 299] width 50 height 26
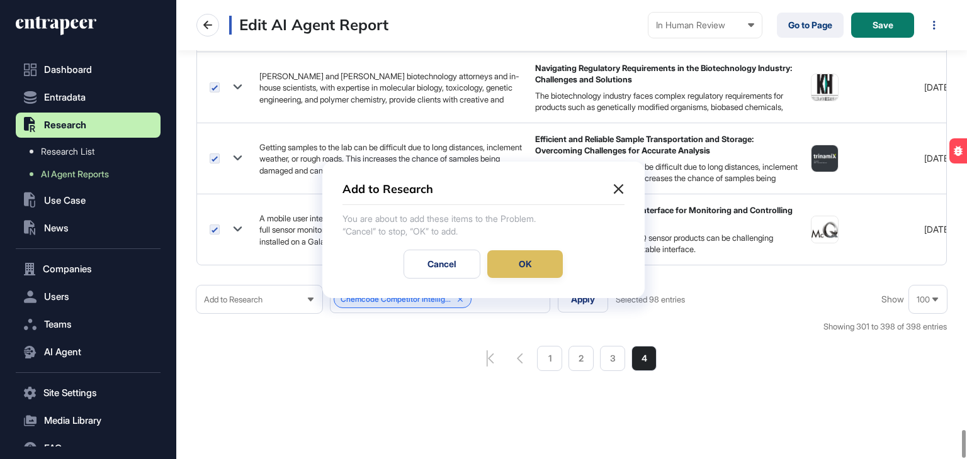
click at [524, 263] on div "OK" at bounding box center [525, 264] width 76 height 28
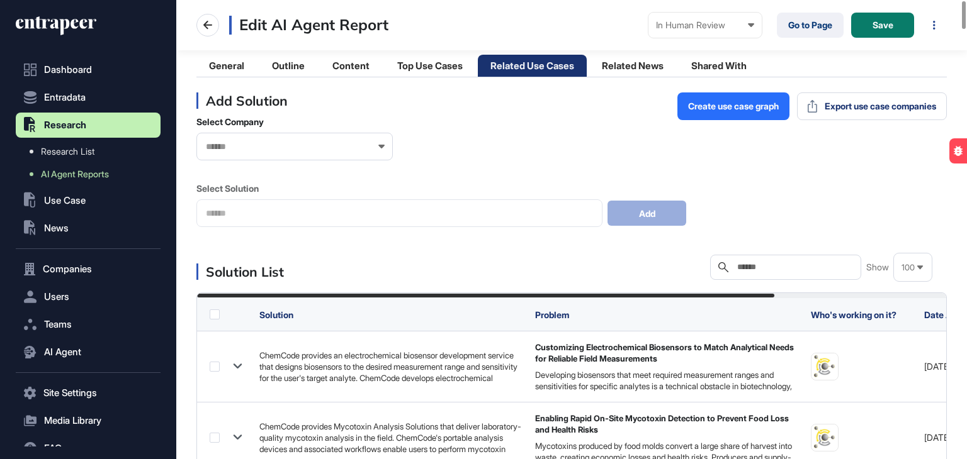
scroll to position [0, 0]
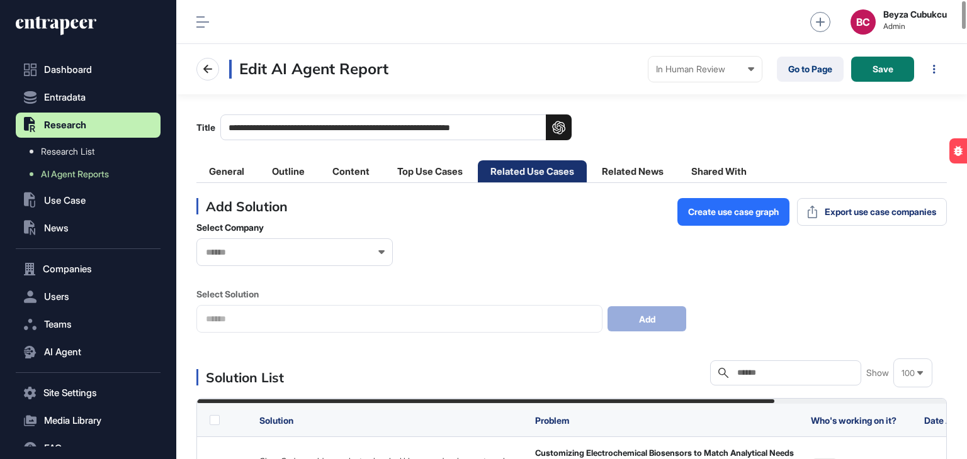
click at [806, 371] on input "text" at bounding box center [794, 373] width 117 height 10
paste input "*********"
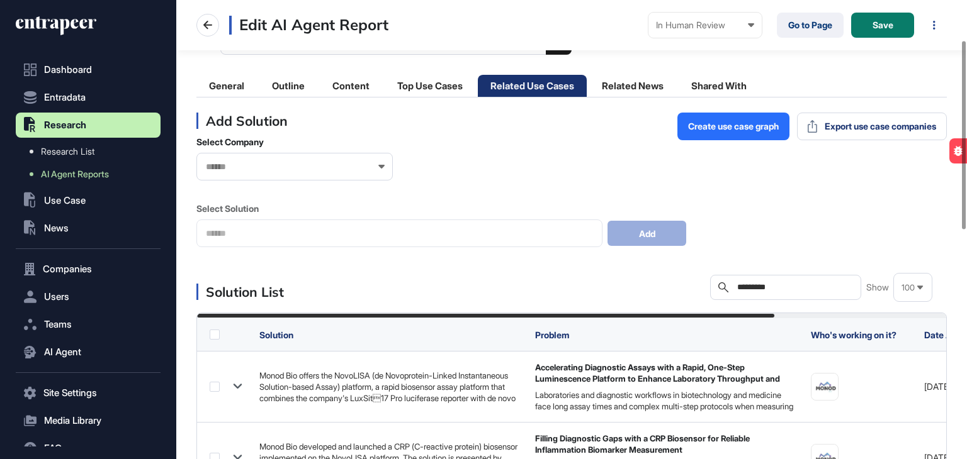
scroll to position [80, 0]
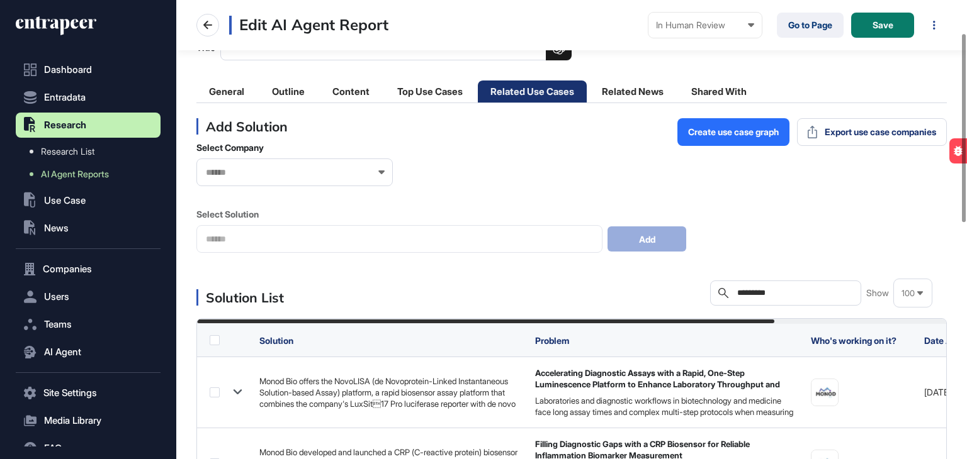
drag, startPoint x: 788, startPoint y: 292, endPoint x: 716, endPoint y: 291, distance: 71.7
click at [716, 291] on div "Search *********" at bounding box center [785, 293] width 151 height 25
paste input "text"
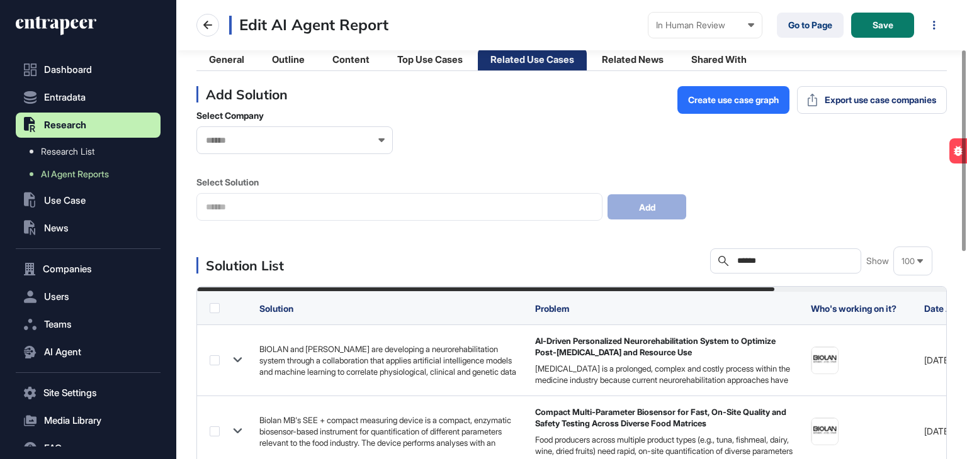
scroll to position [113, 0]
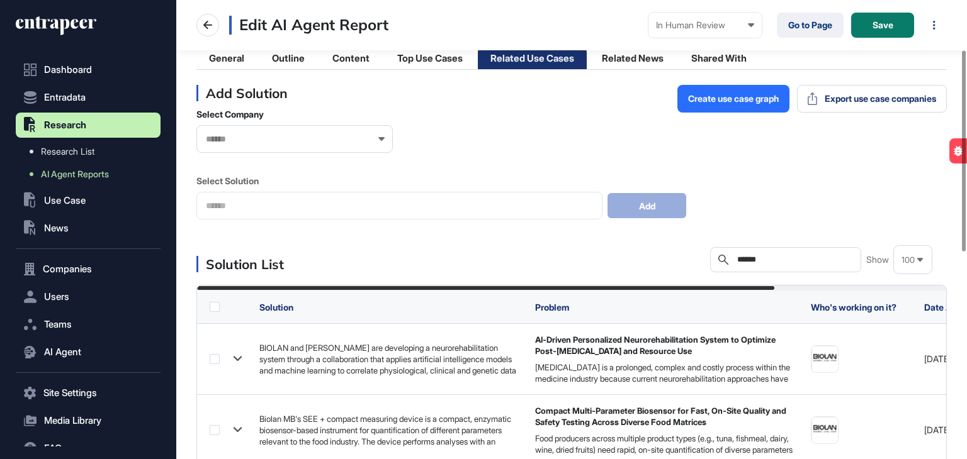
drag, startPoint x: 773, startPoint y: 259, endPoint x: 699, endPoint y: 267, distance: 74.7
click at [699, 267] on div "Solution List Search ****** Show 100" at bounding box center [571, 259] width 750 height 25
paste input "**********"
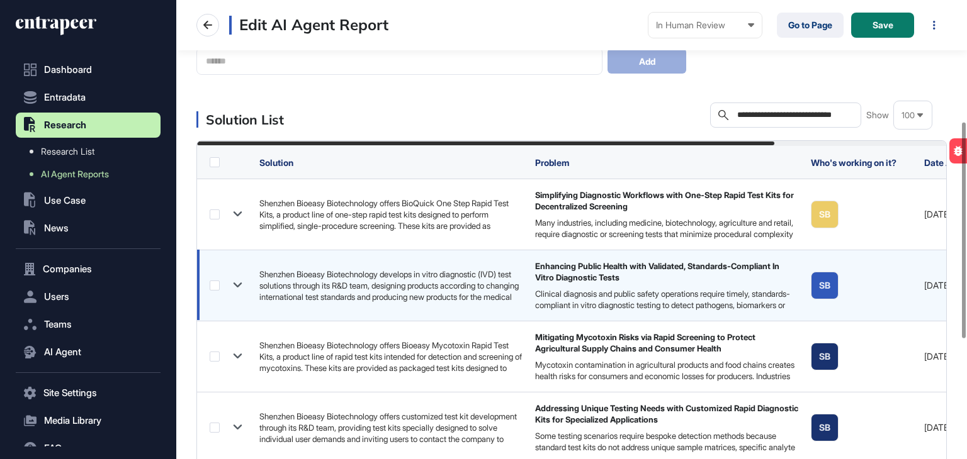
scroll to position [514, 0]
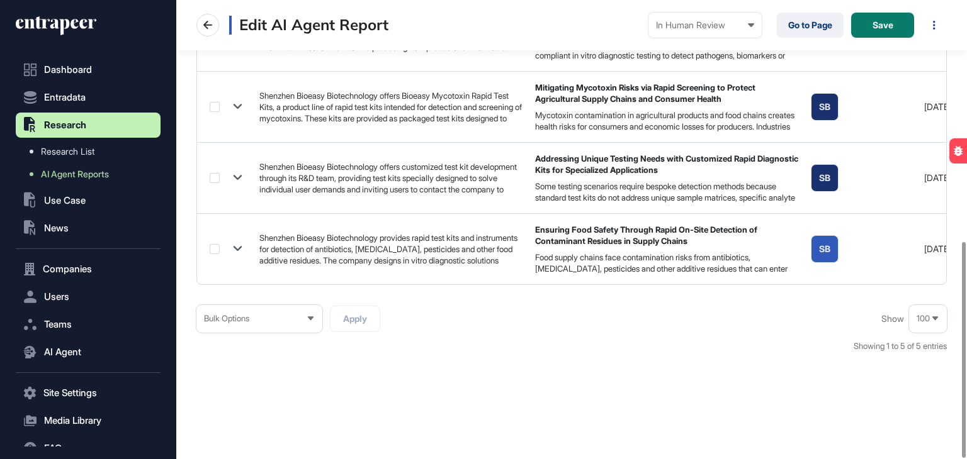
type input "**********"
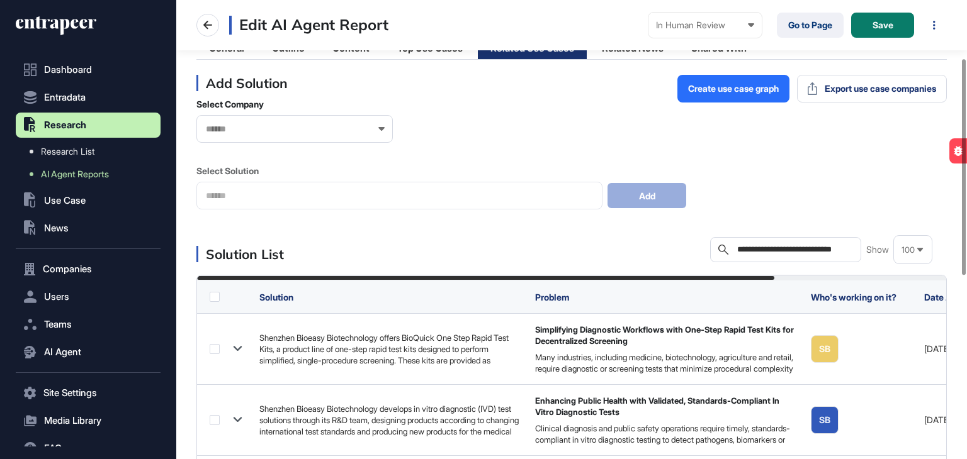
scroll to position [0, 14]
drag, startPoint x: 735, startPoint y: 252, endPoint x: 937, endPoint y: 225, distance: 203.7
click at [937, 225] on div "**********" at bounding box center [571, 412] width 750 height 675
paste input "**********"
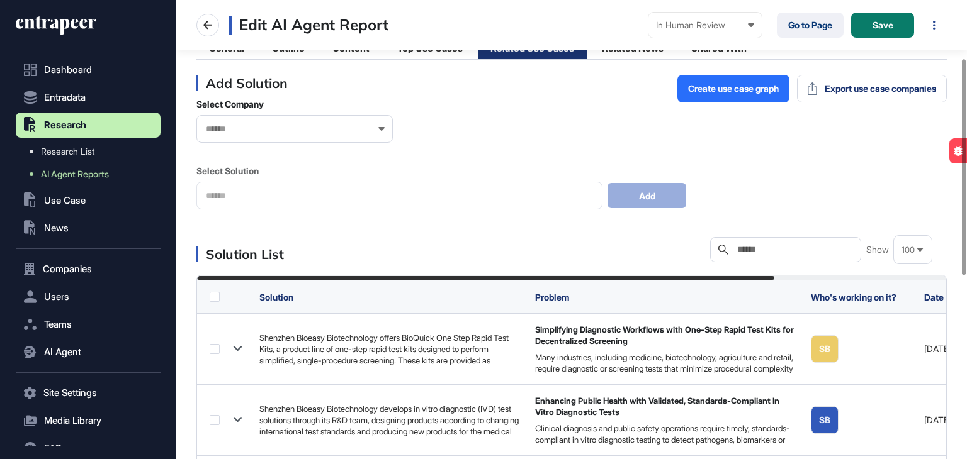
type input "**********"
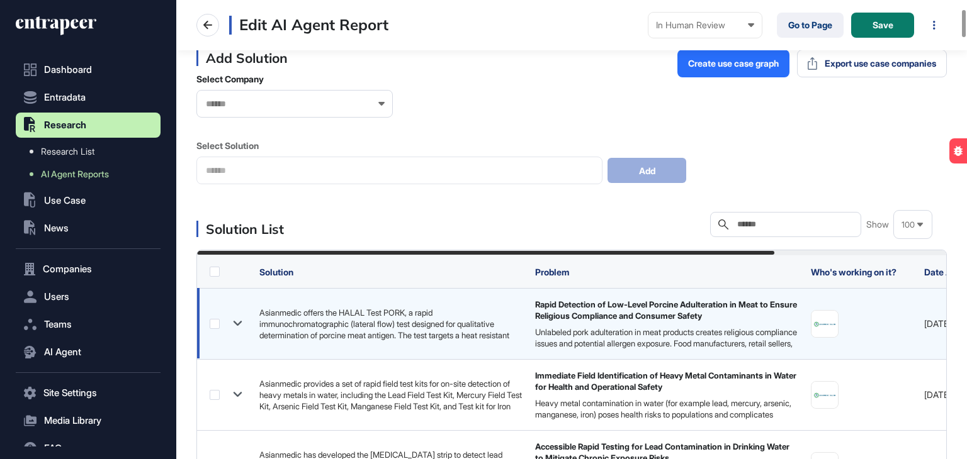
scroll to position [149, 0]
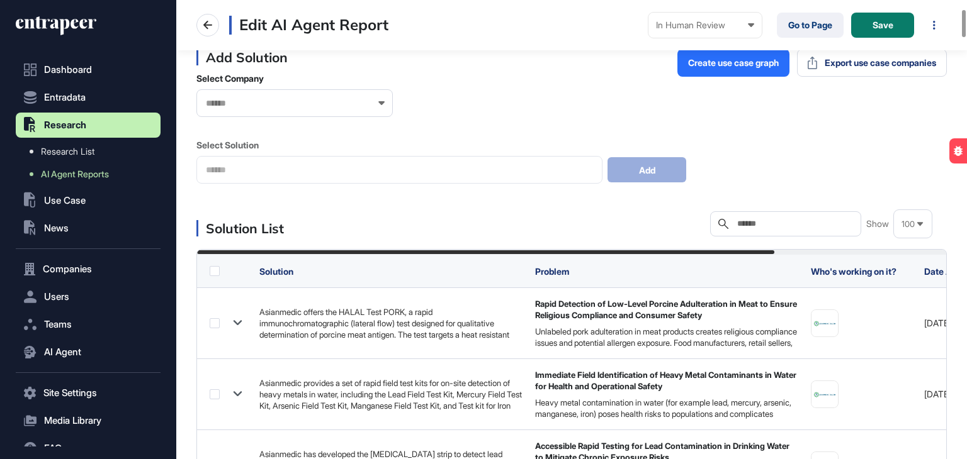
click at [778, 220] on input "text" at bounding box center [794, 224] width 117 height 10
paste input "**********"
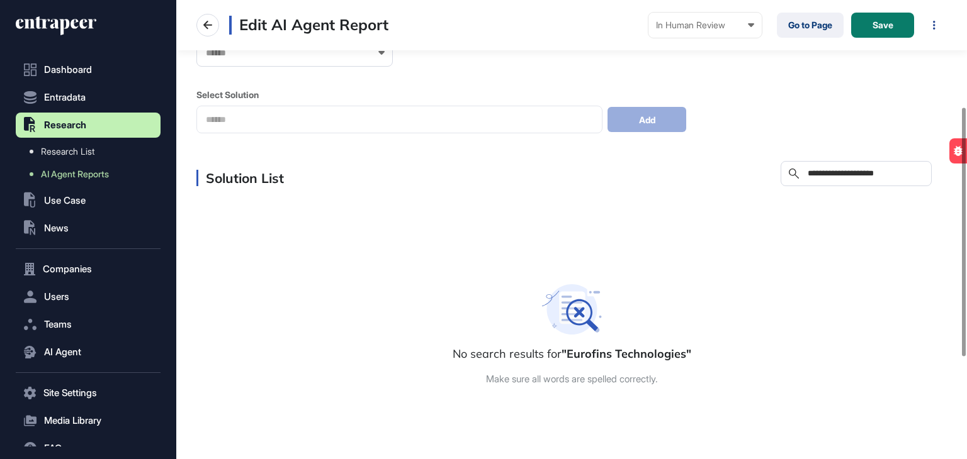
scroll to position [205, 0]
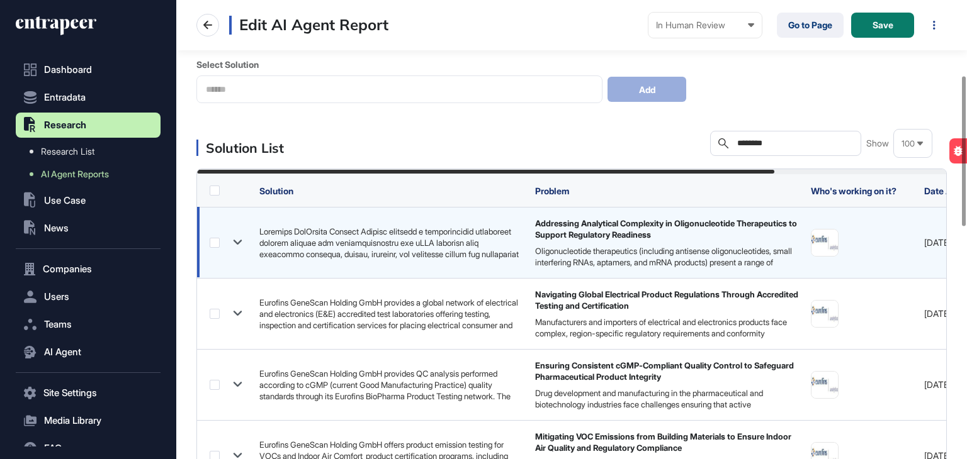
scroll to position [231, 0]
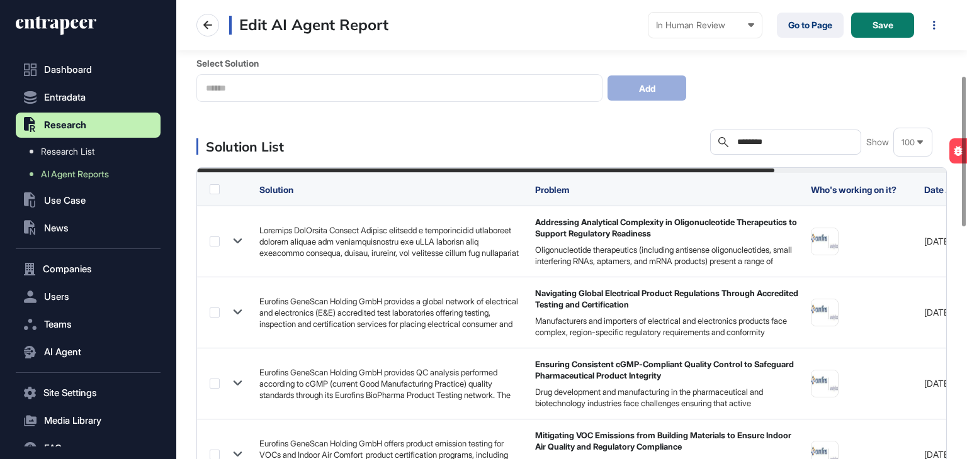
click at [778, 140] on input "********" at bounding box center [794, 142] width 117 height 10
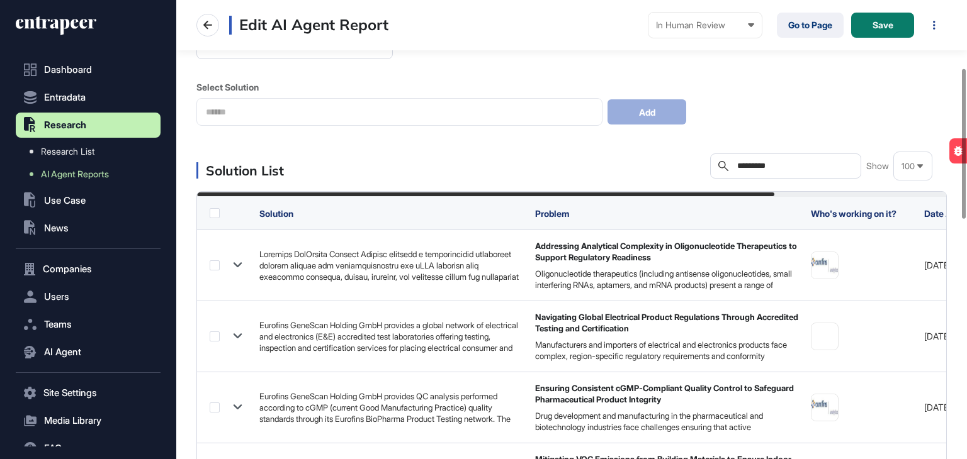
scroll to position [208, 0]
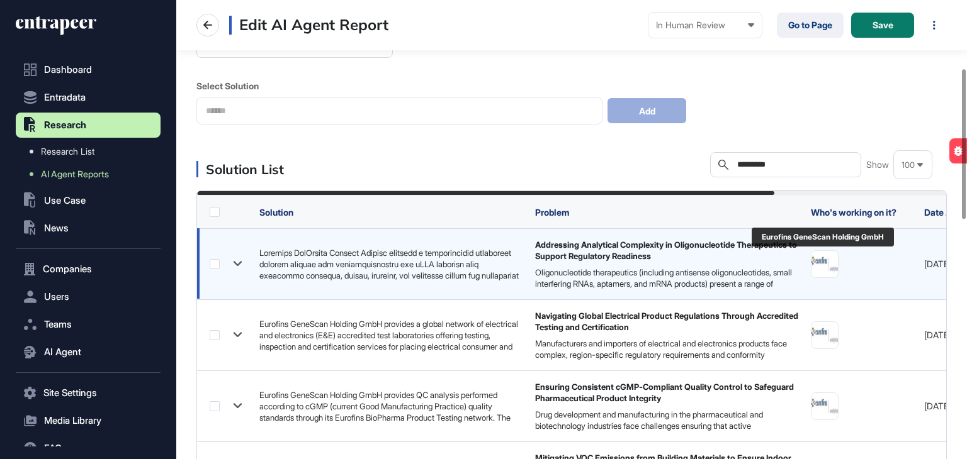
click at [824, 257] on img at bounding box center [824, 264] width 26 height 26
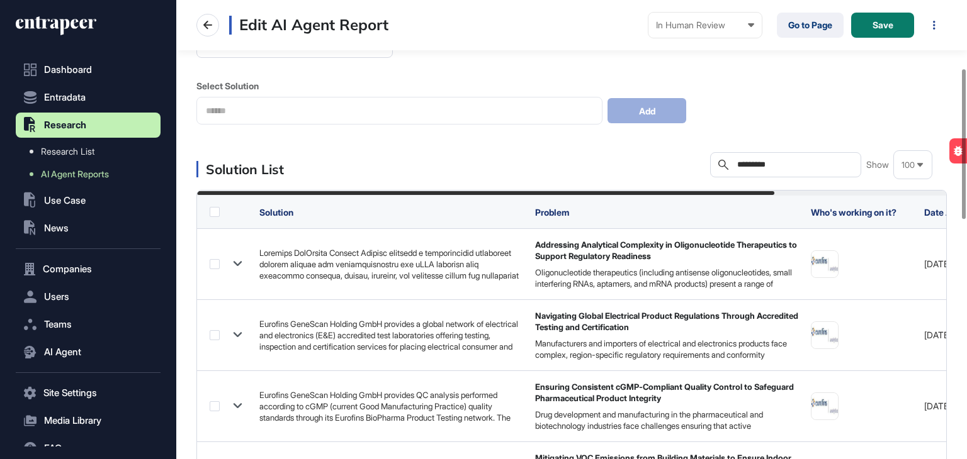
drag, startPoint x: 775, startPoint y: 162, endPoint x: 648, endPoint y: 177, distance: 128.6
click at [648, 177] on div "Solution List Search ******** Show 100" at bounding box center [571, 164] width 750 height 25
paste input "**********"
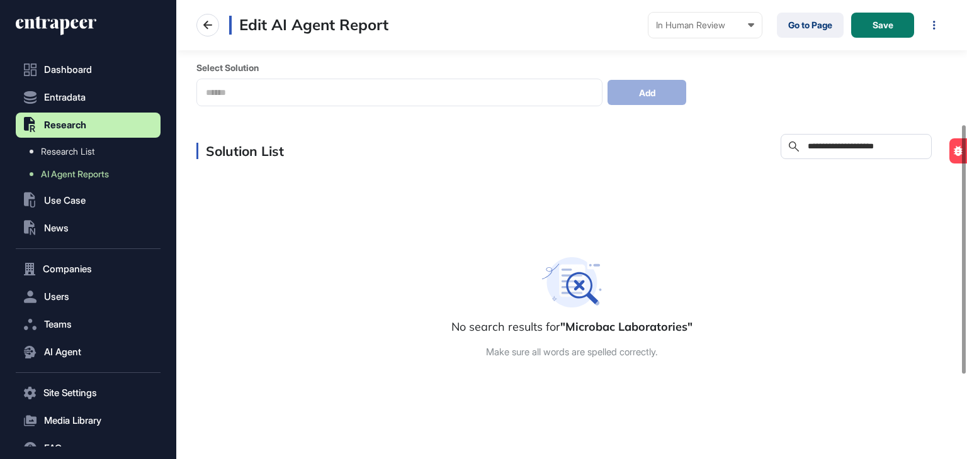
scroll to position [230, 0]
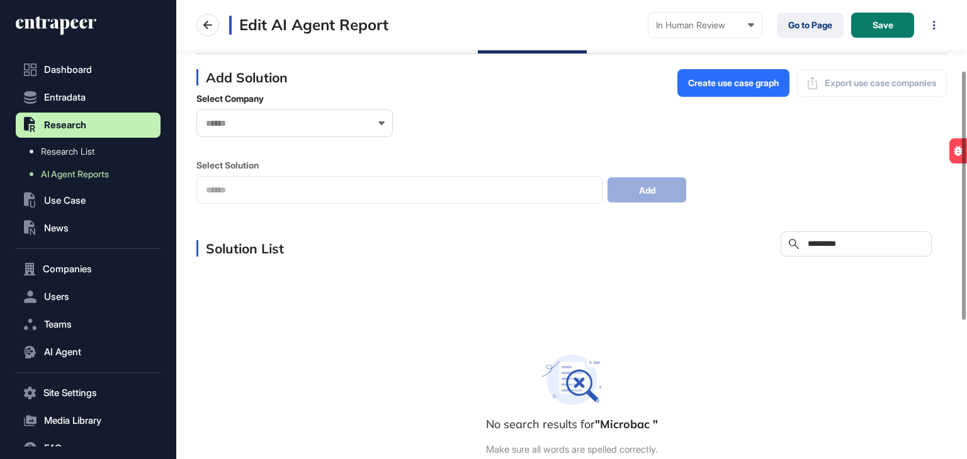
scroll to position [130, 0]
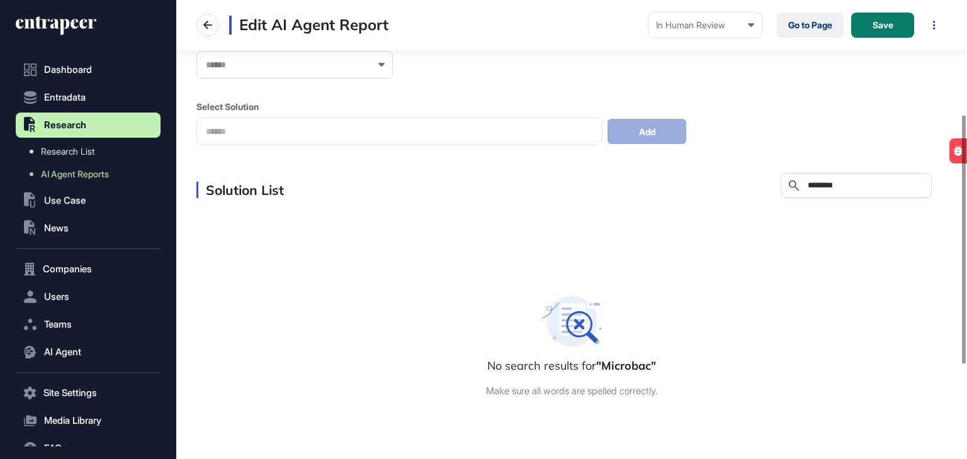
scroll to position [214, 0]
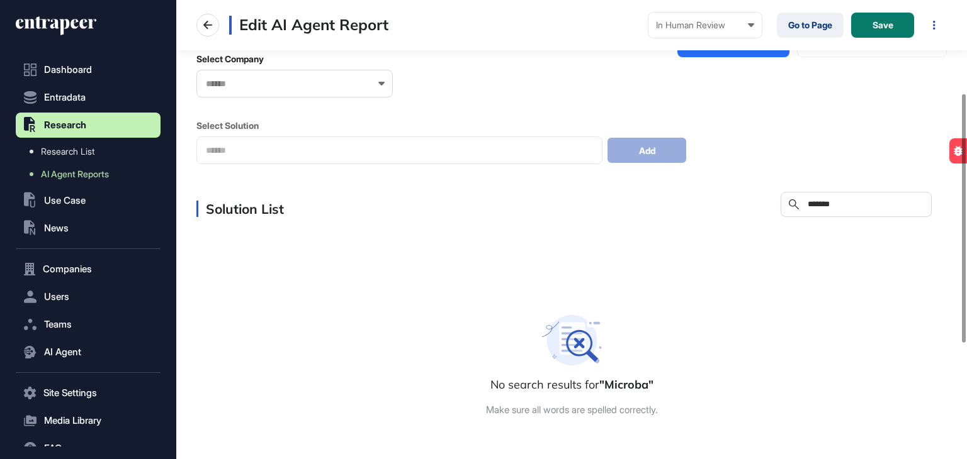
scroll to position [166, 0]
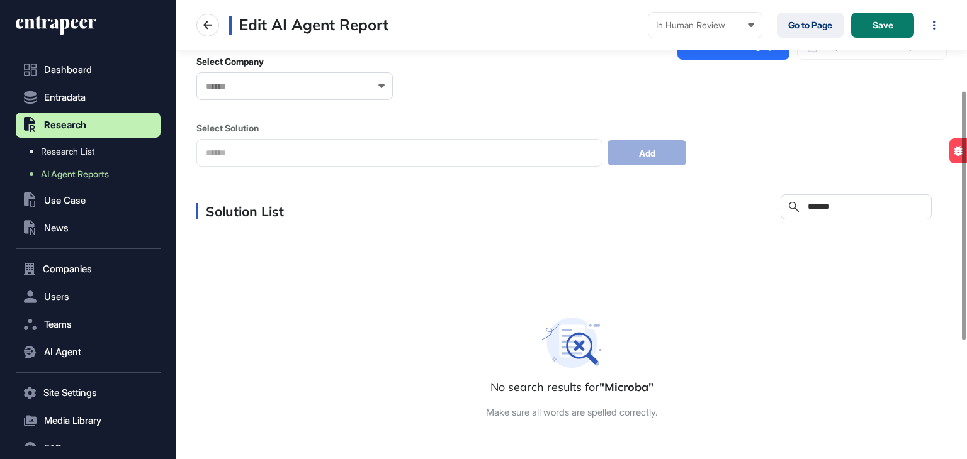
drag, startPoint x: 845, startPoint y: 205, endPoint x: 770, endPoint y: 210, distance: 75.0
click at [770, 210] on div "Solution List Search *******" at bounding box center [571, 206] width 750 height 25
paste input "*******"
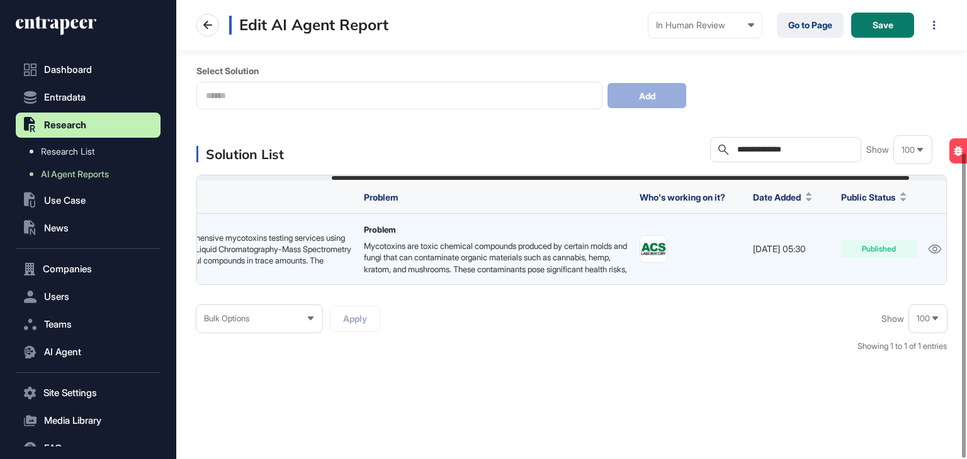
scroll to position [0, 181]
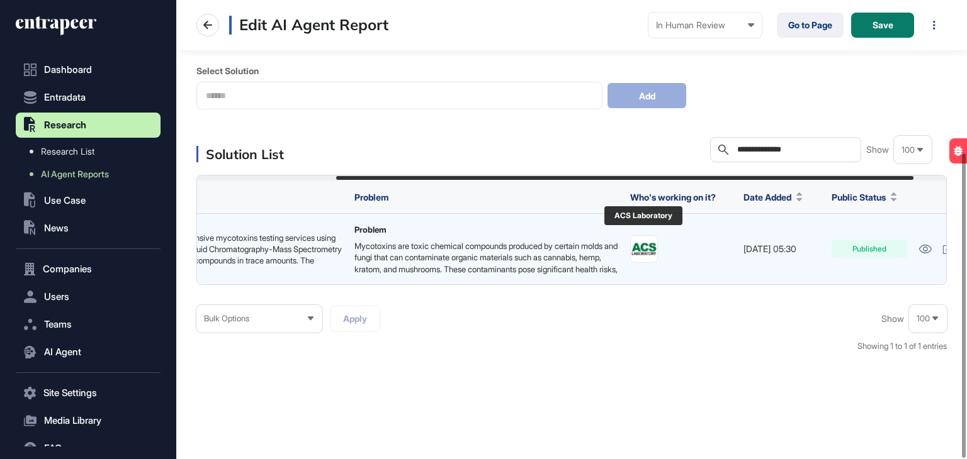
type input "**********"
click at [638, 242] on img at bounding box center [644, 249] width 26 height 26
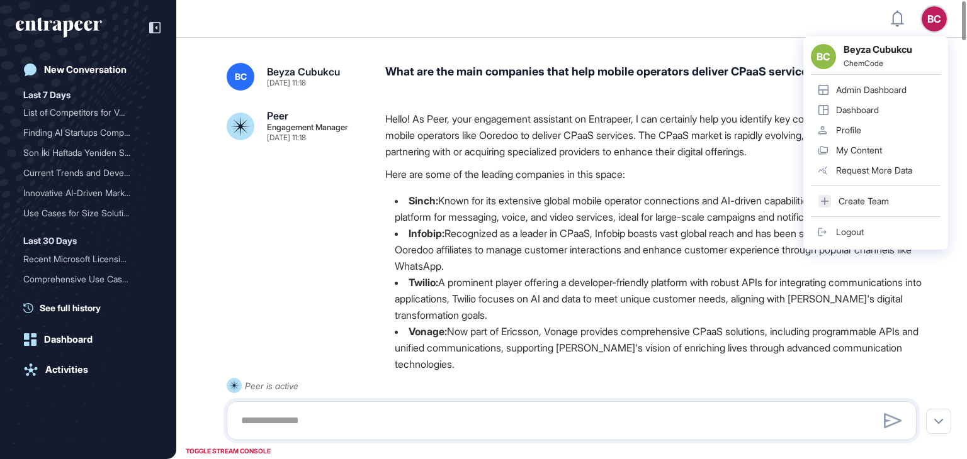
click at [868, 89] on div "Admin Dashboard" at bounding box center [871, 90] width 70 height 10
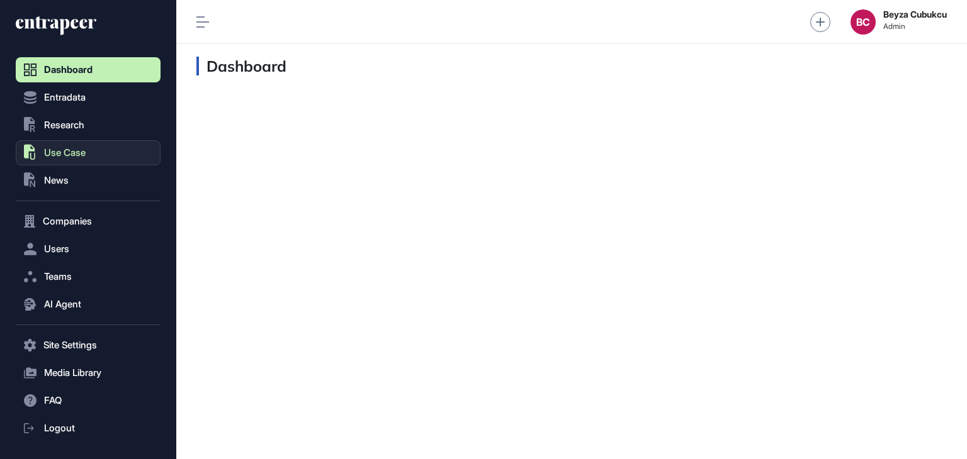
click at [70, 140] on button ".st0{fill:currentColor} Use Case" at bounding box center [88, 152] width 145 height 25
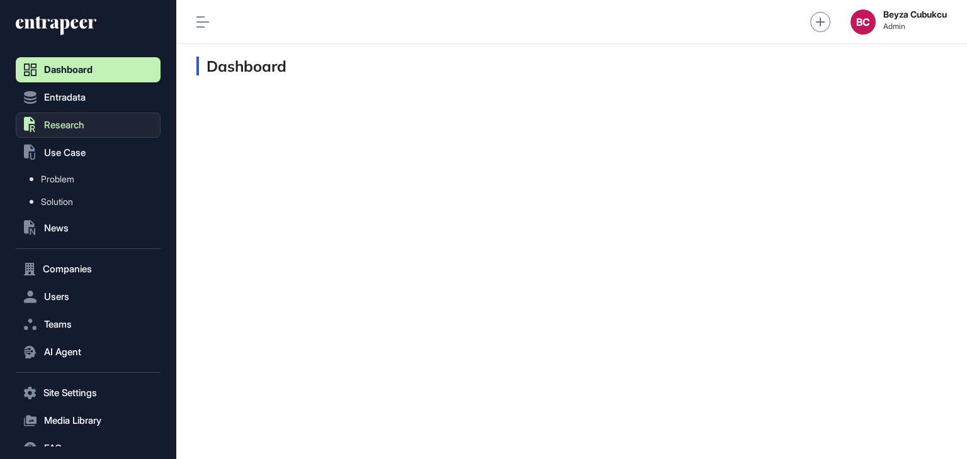
click at [66, 118] on button ".st0{fill:currentColor} Research" at bounding box center [88, 125] width 145 height 25
click at [75, 145] on link "Research List" at bounding box center [91, 151] width 138 height 23
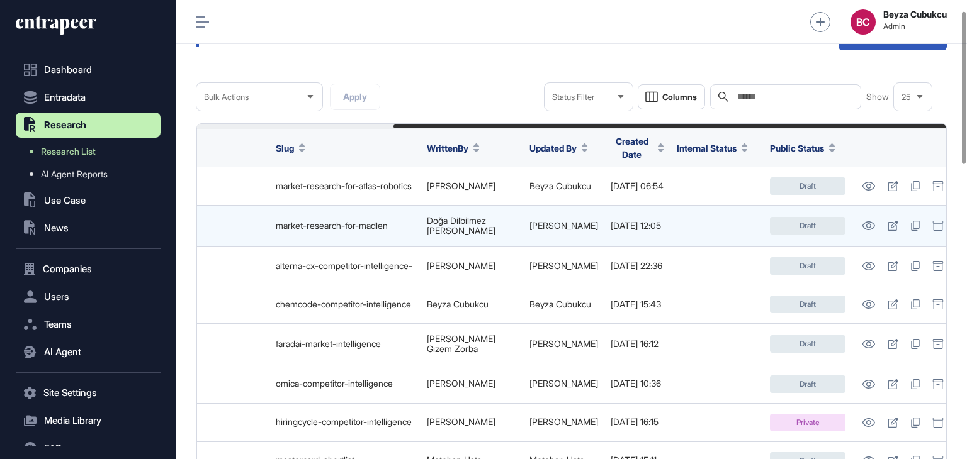
scroll to position [0, 266]
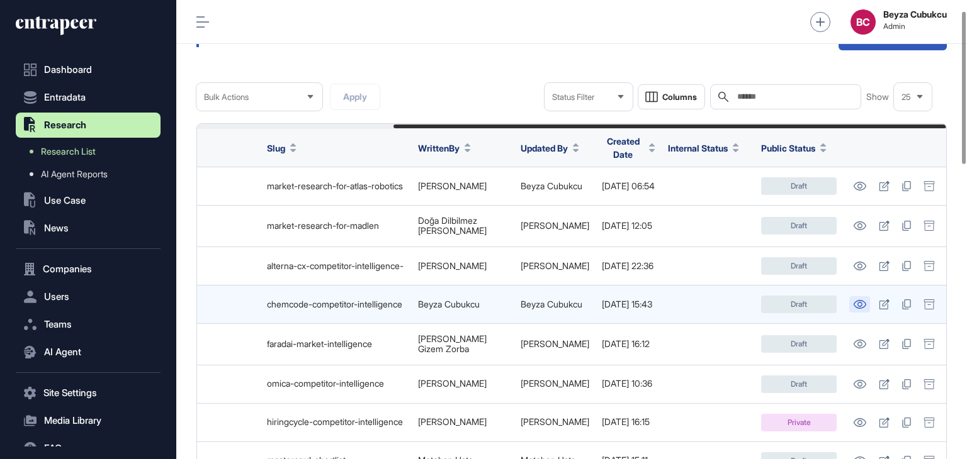
click at [862, 303] on icon at bounding box center [859, 304] width 13 height 9
click at [884, 296] on link at bounding box center [884, 305] width 18 height 18
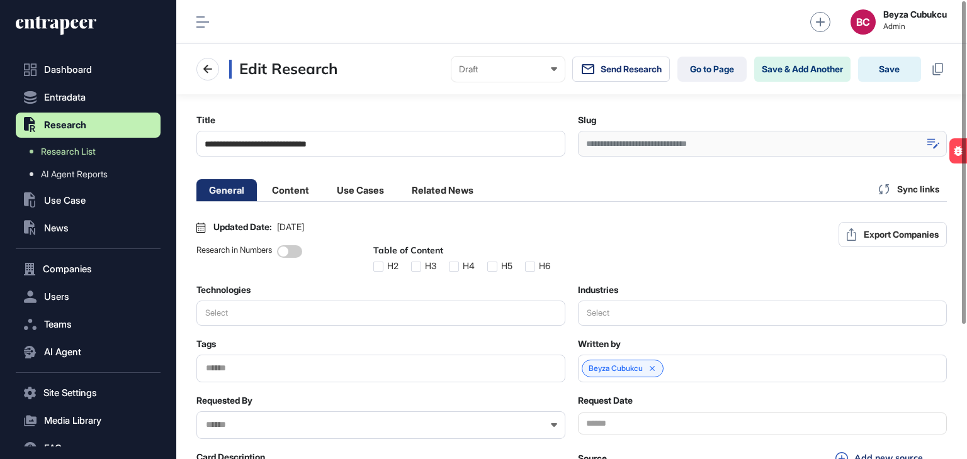
click at [929, 138] on icon at bounding box center [933, 143] width 12 height 11
drag, startPoint x: 754, startPoint y: 149, endPoint x: 543, endPoint y: 152, distance: 210.8
click at [543, 152] on div "**********" at bounding box center [571, 136] width 750 height 42
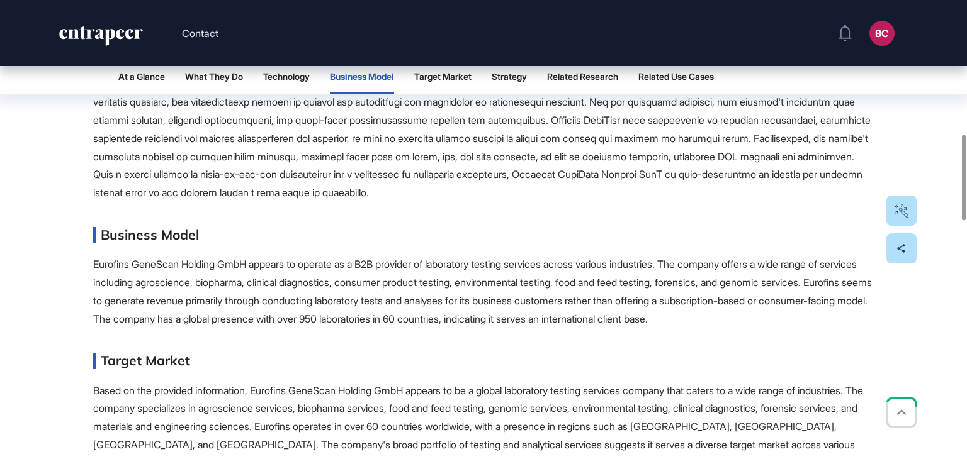
scroll to position [743, 0]
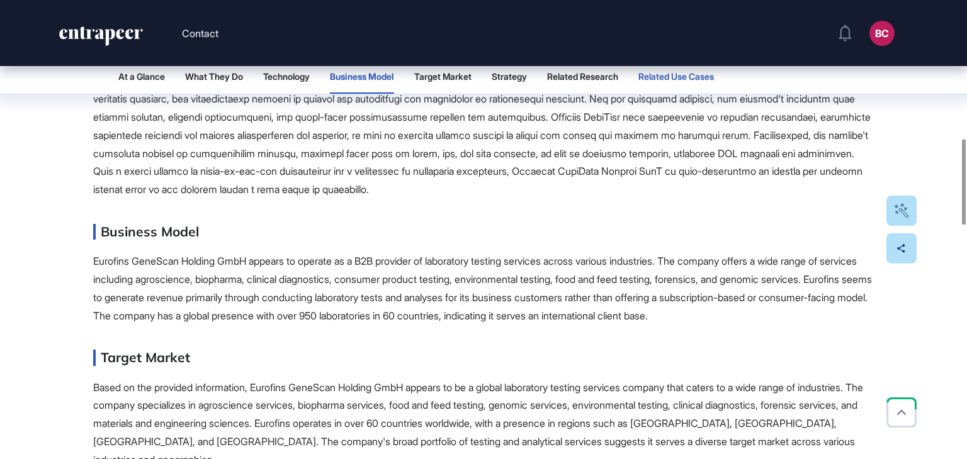
click at [673, 70] on button "Related Use Cases" at bounding box center [676, 77] width 76 height 34
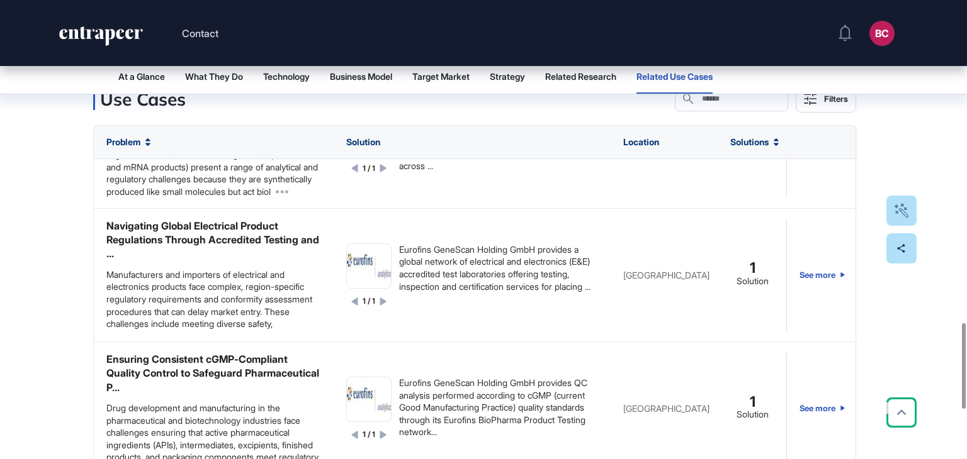
scroll to position [0, 0]
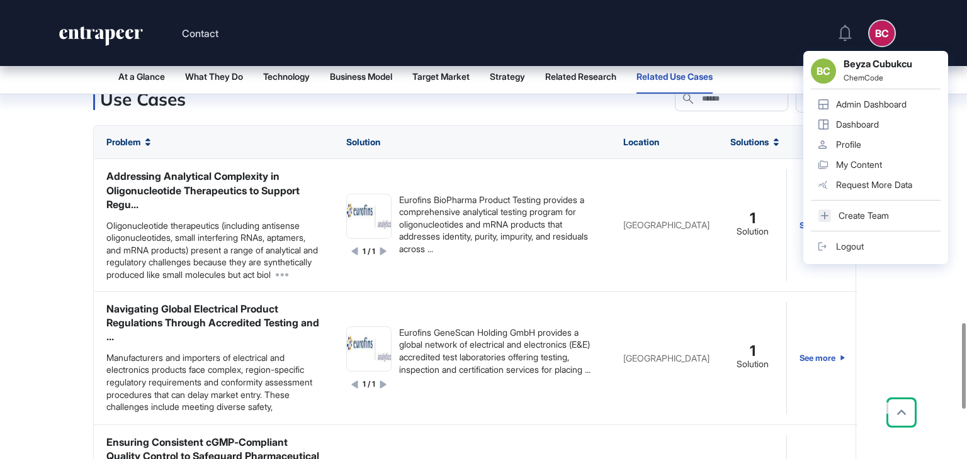
click at [848, 110] on link "Admin Dashboard" at bounding box center [876, 104] width 130 height 20
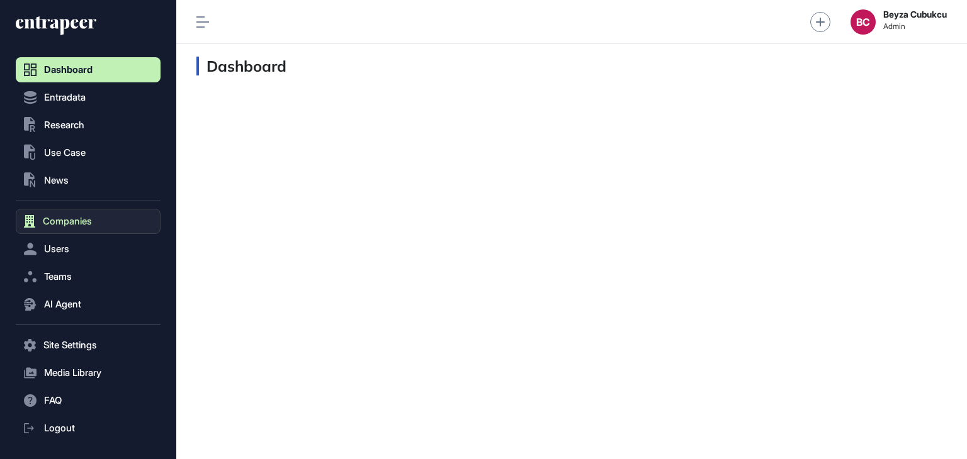
click at [56, 222] on span "Companies" at bounding box center [67, 221] width 49 height 10
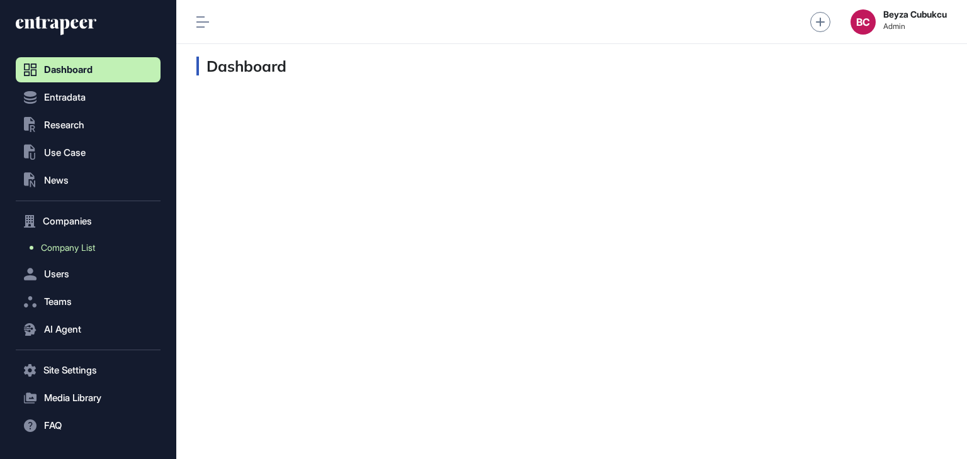
click at [69, 244] on span "Company List" at bounding box center [68, 248] width 54 height 10
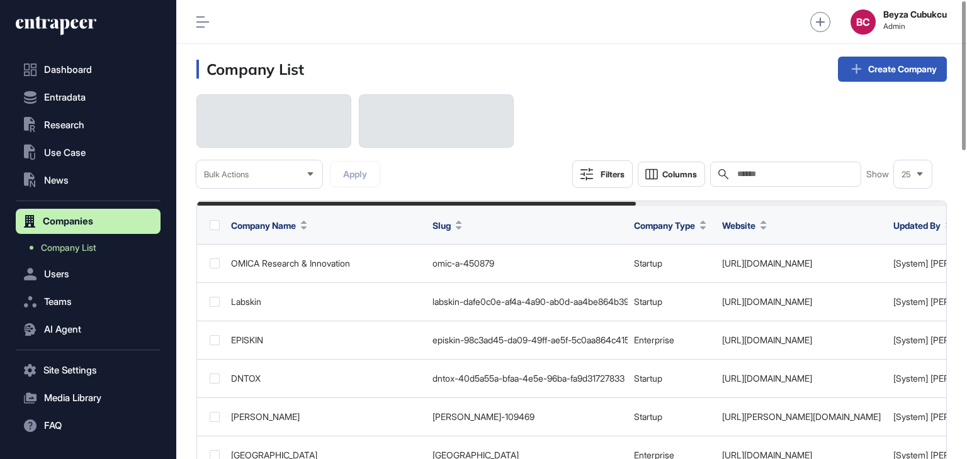
click at [773, 172] on input "text" at bounding box center [794, 174] width 117 height 10
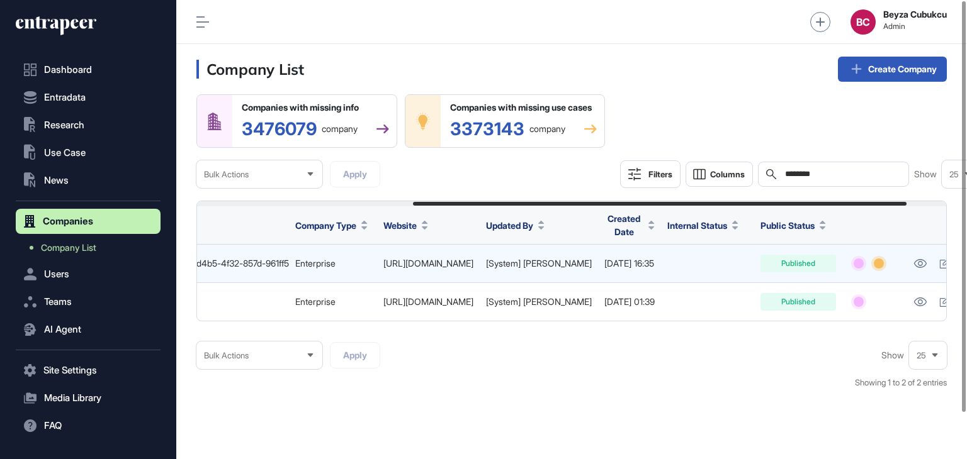
scroll to position [0, 354]
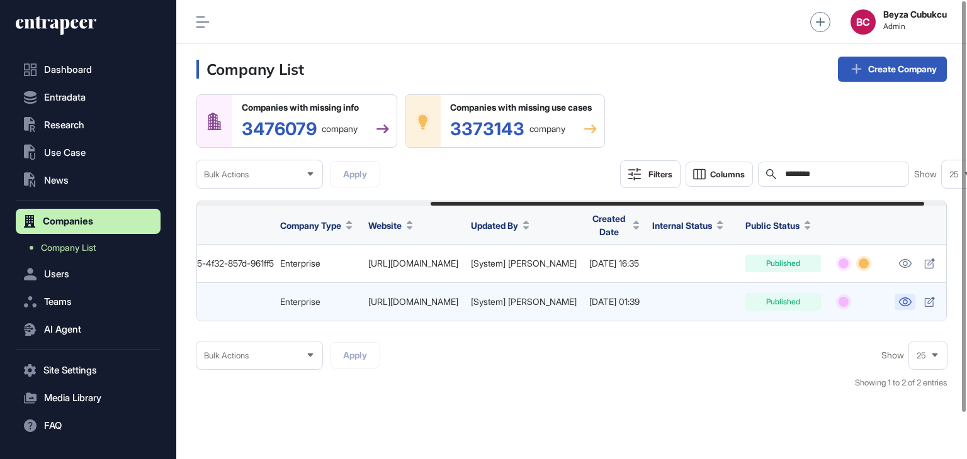
type input "********"
click at [904, 304] on link at bounding box center [904, 302] width 21 height 16
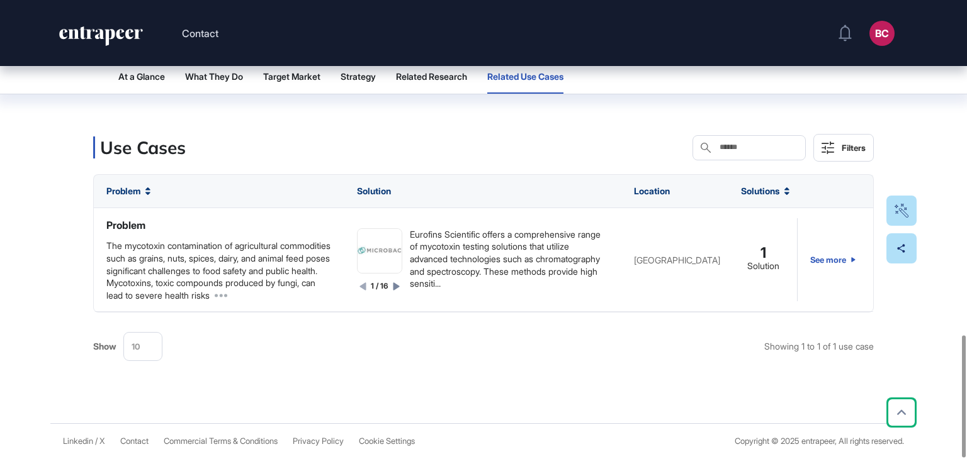
scroll to position [1256, 0]
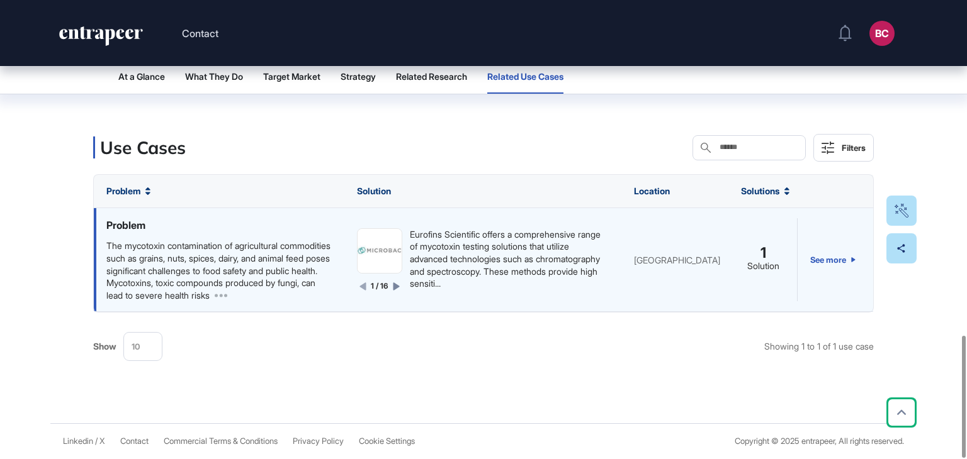
click at [498, 245] on div "Eurofins Scientific offers a comprehensive range of mycotoxin testing solutions…" at bounding box center [509, 259] width 199 height 62
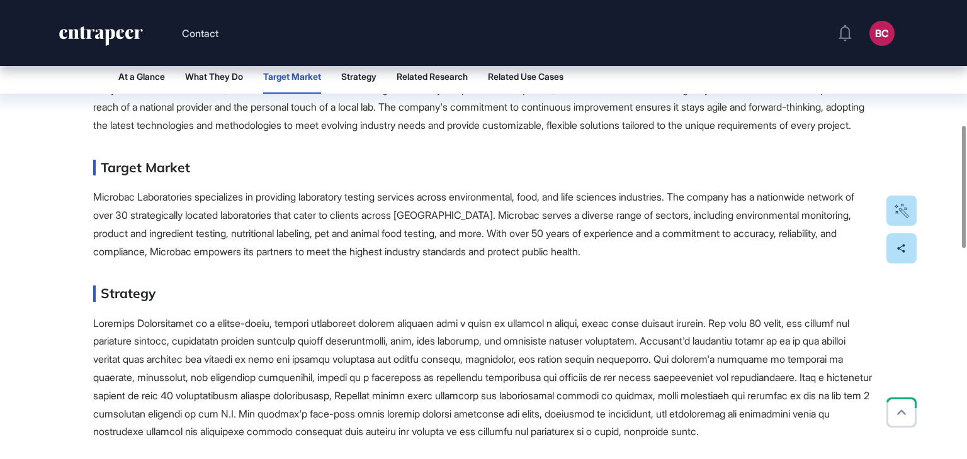
scroll to position [371, 0]
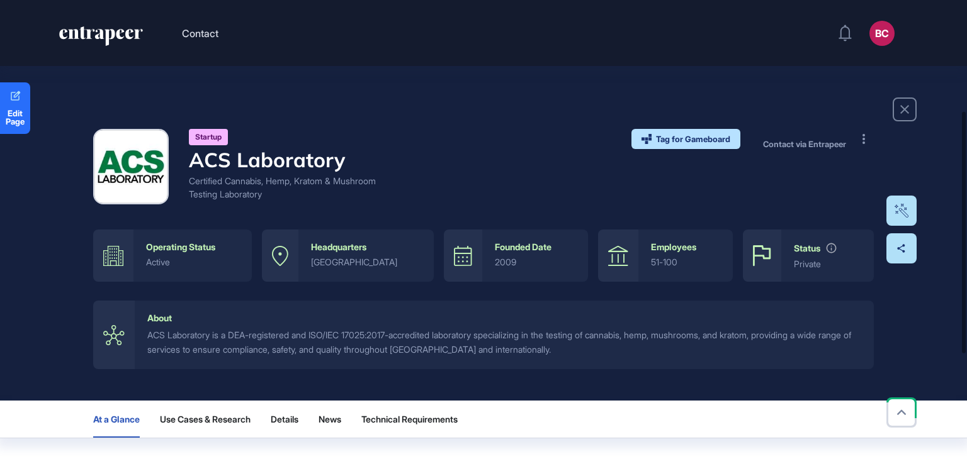
scroll to position [210, 0]
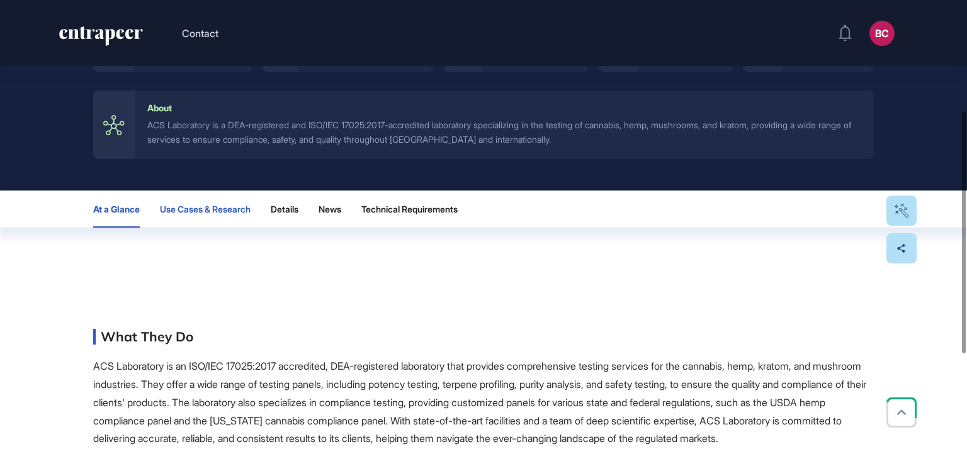
click at [237, 202] on button "Use Cases & Research" at bounding box center [205, 209] width 91 height 37
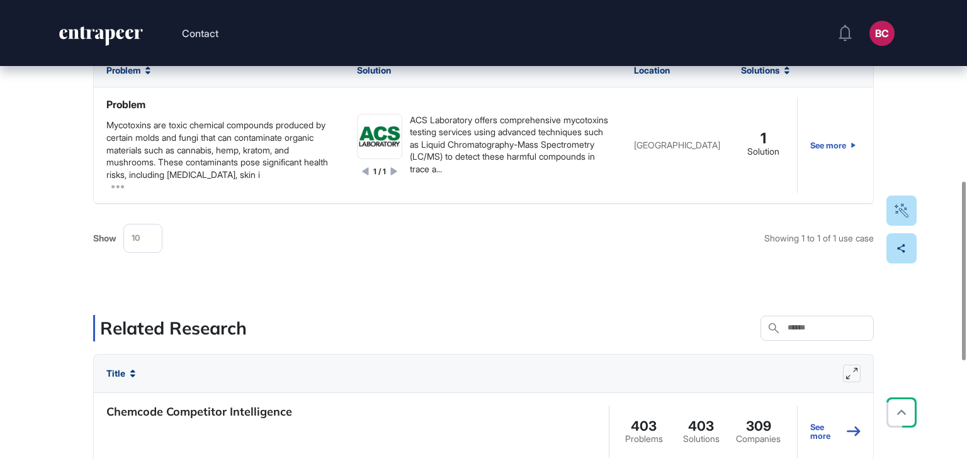
scroll to position [464, 0]
